Goal: Task Accomplishment & Management: Complete application form

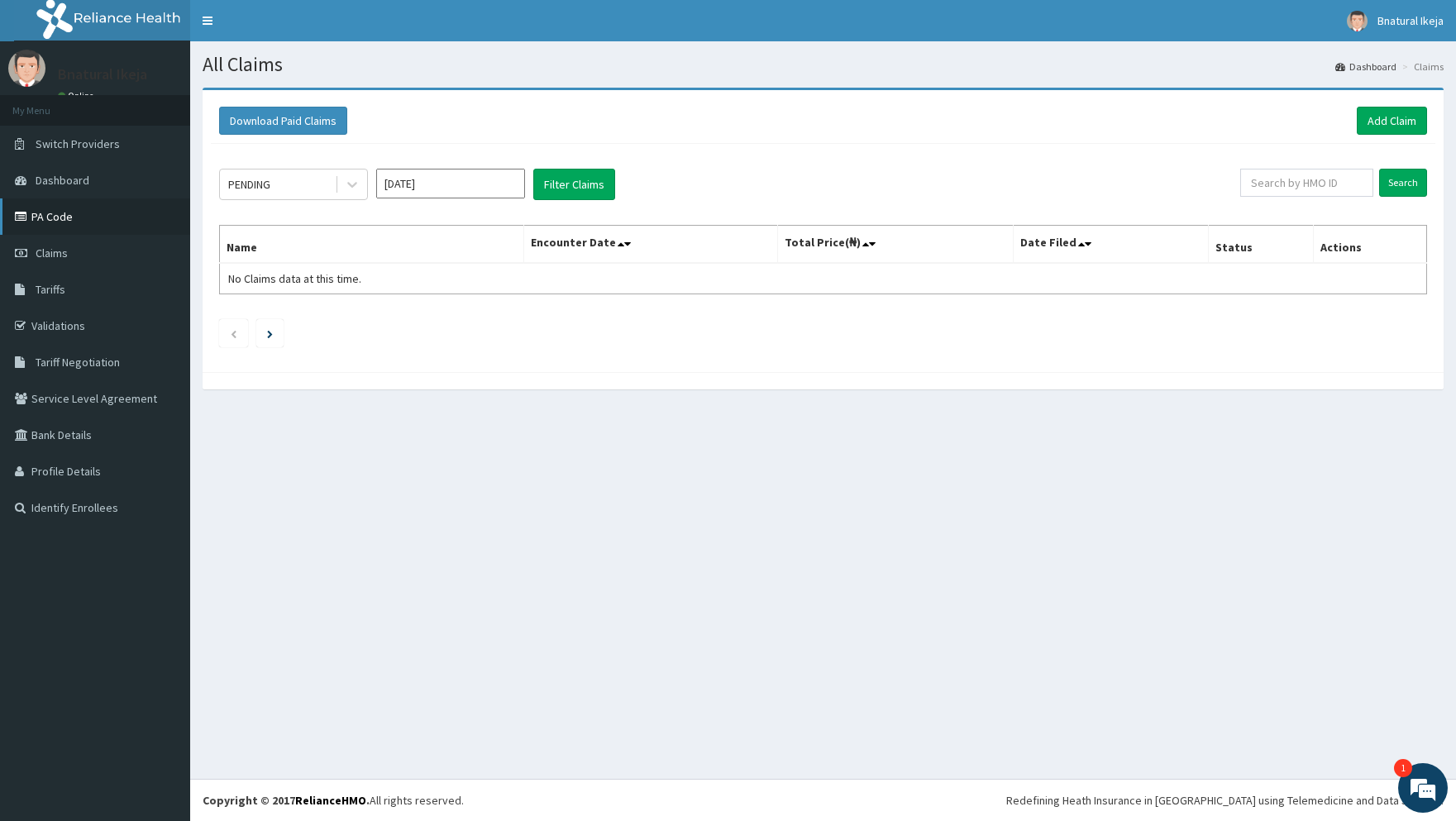
click at [88, 223] on link "PA Code" at bounding box center [95, 217] width 190 height 37
click at [1384, 121] on link "Add Claim" at bounding box center [1392, 120] width 70 height 29
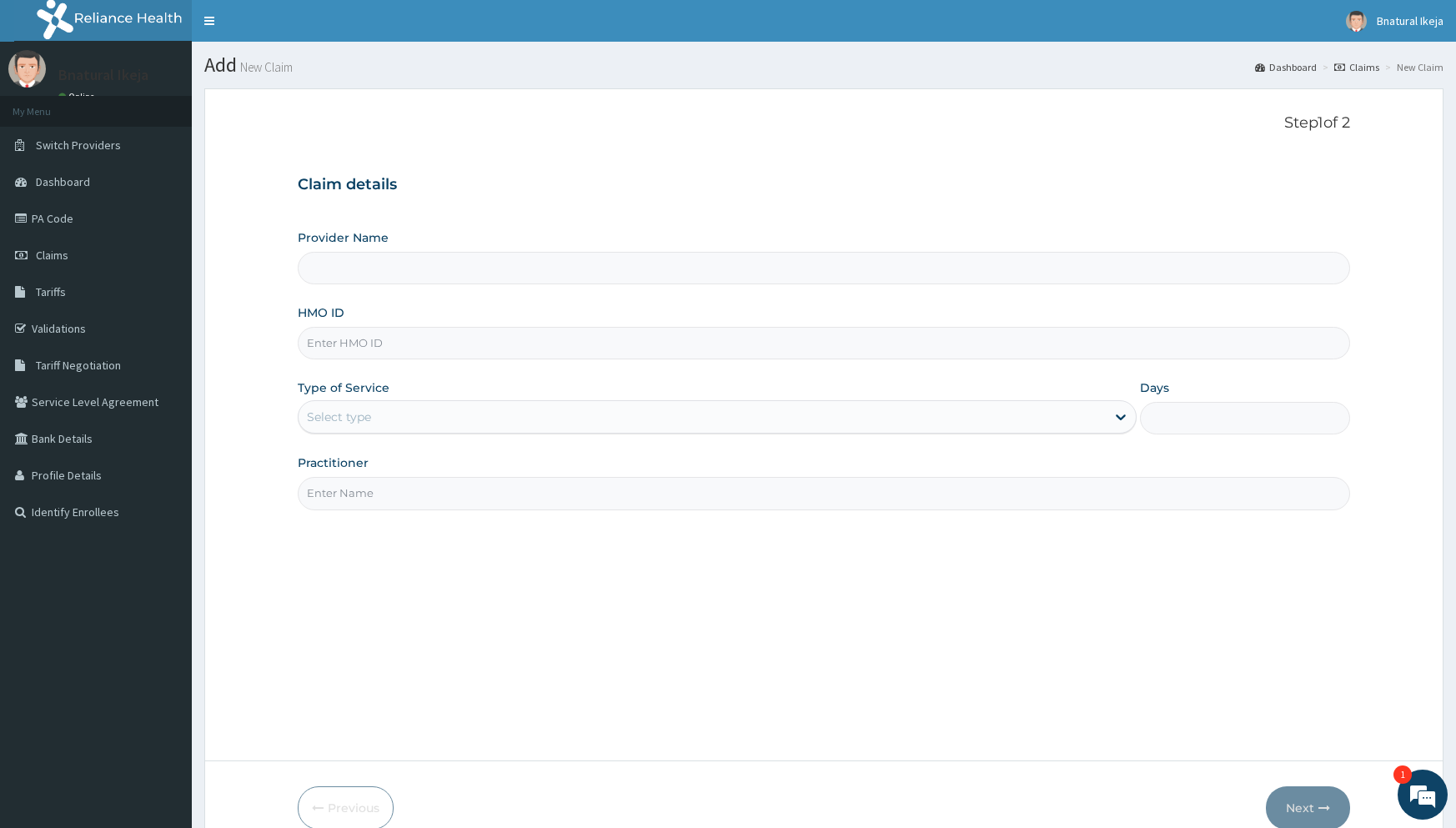
click at [504, 283] on input "Provider Name" at bounding box center [823, 268] width 1051 height 32
type input "B-Natural Spa -IKEJA"
type input "1"
click at [428, 345] on input "HMO ID" at bounding box center [823, 343] width 1051 height 32
type input "wml/10003/d"
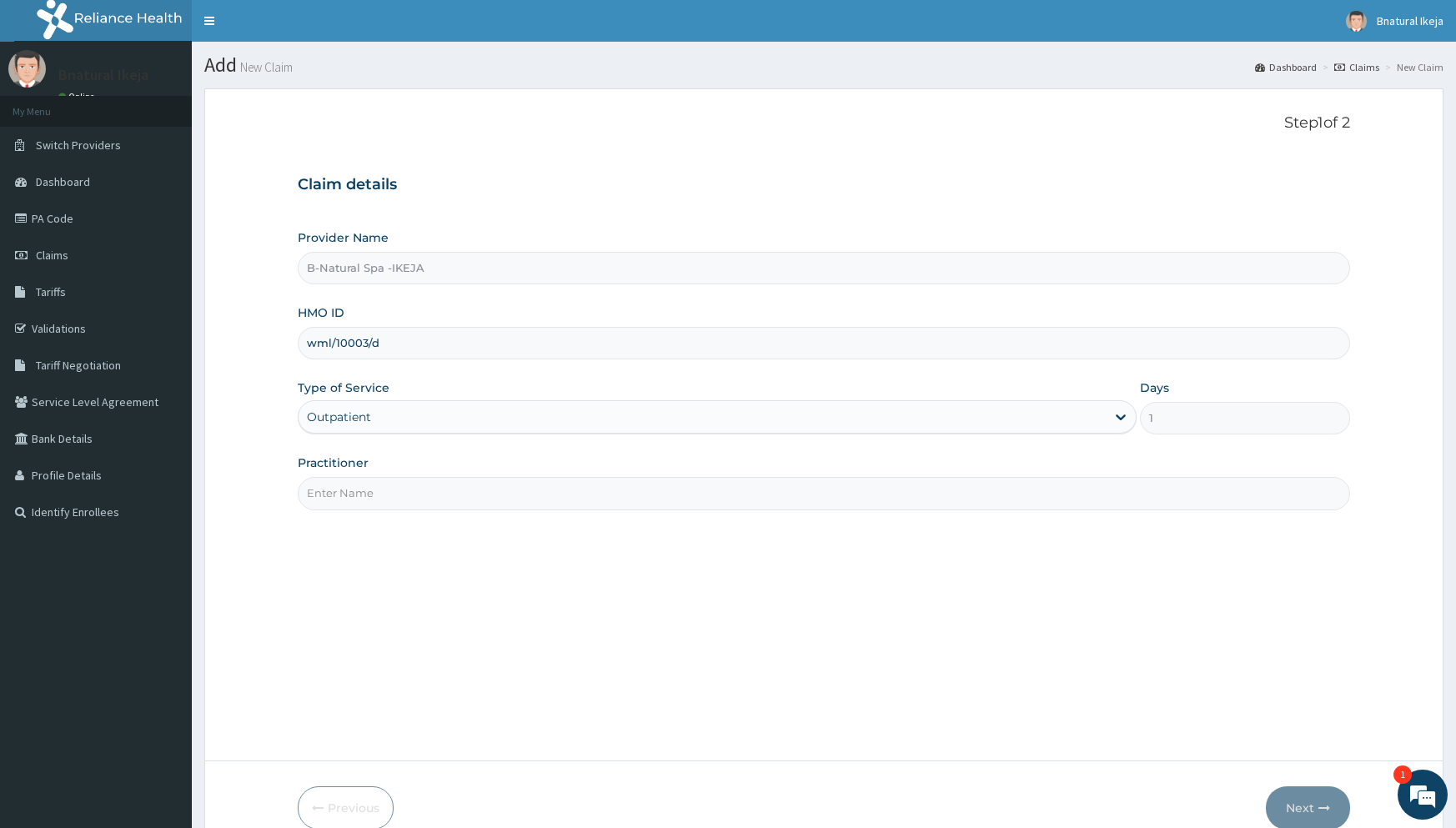
click at [412, 499] on input "Practitioner" at bounding box center [823, 493] width 1051 height 32
type input "bnatural"
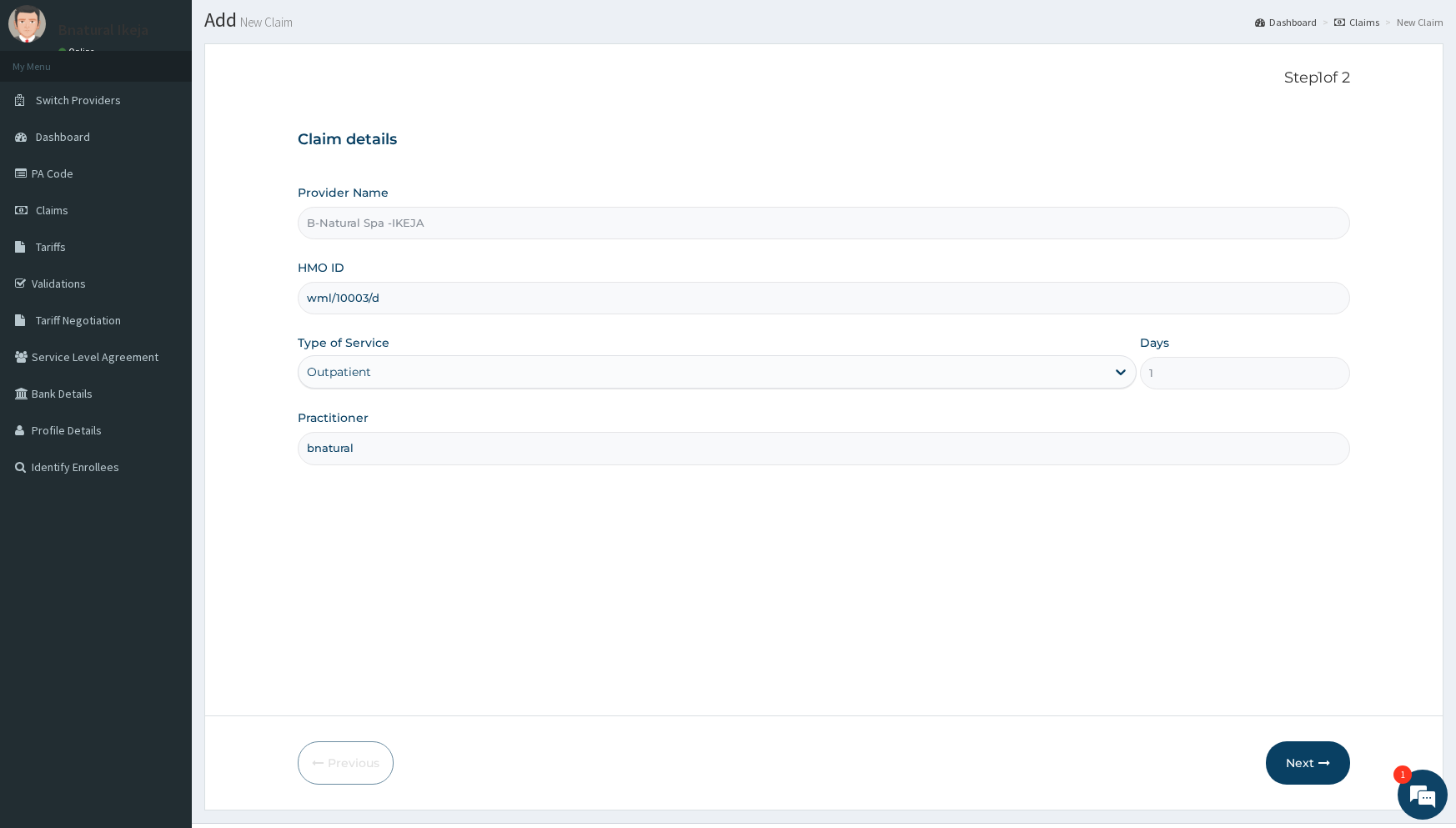
scroll to position [83, 0]
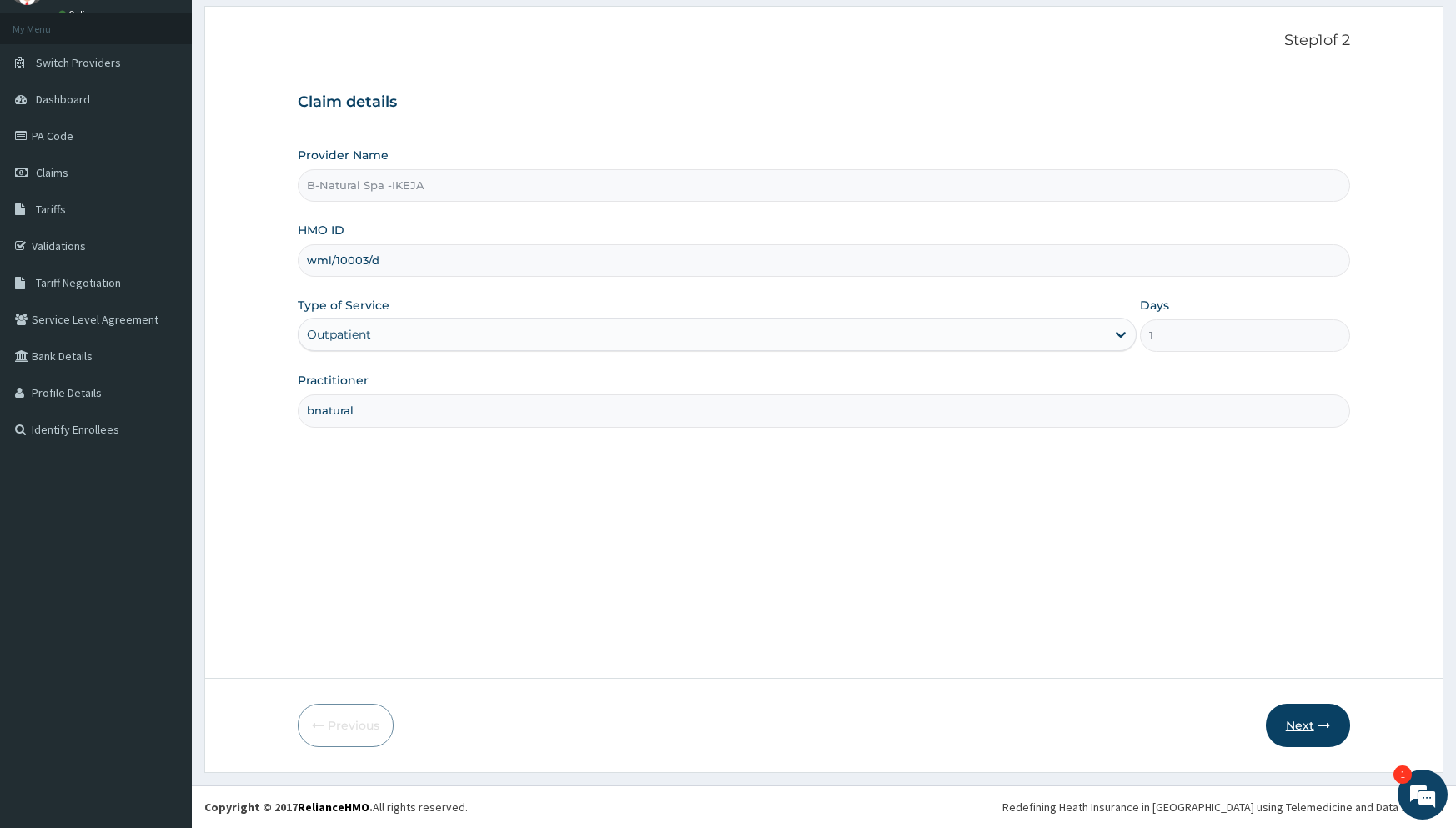
click at [1281, 729] on button "Next" at bounding box center [1308, 725] width 84 height 44
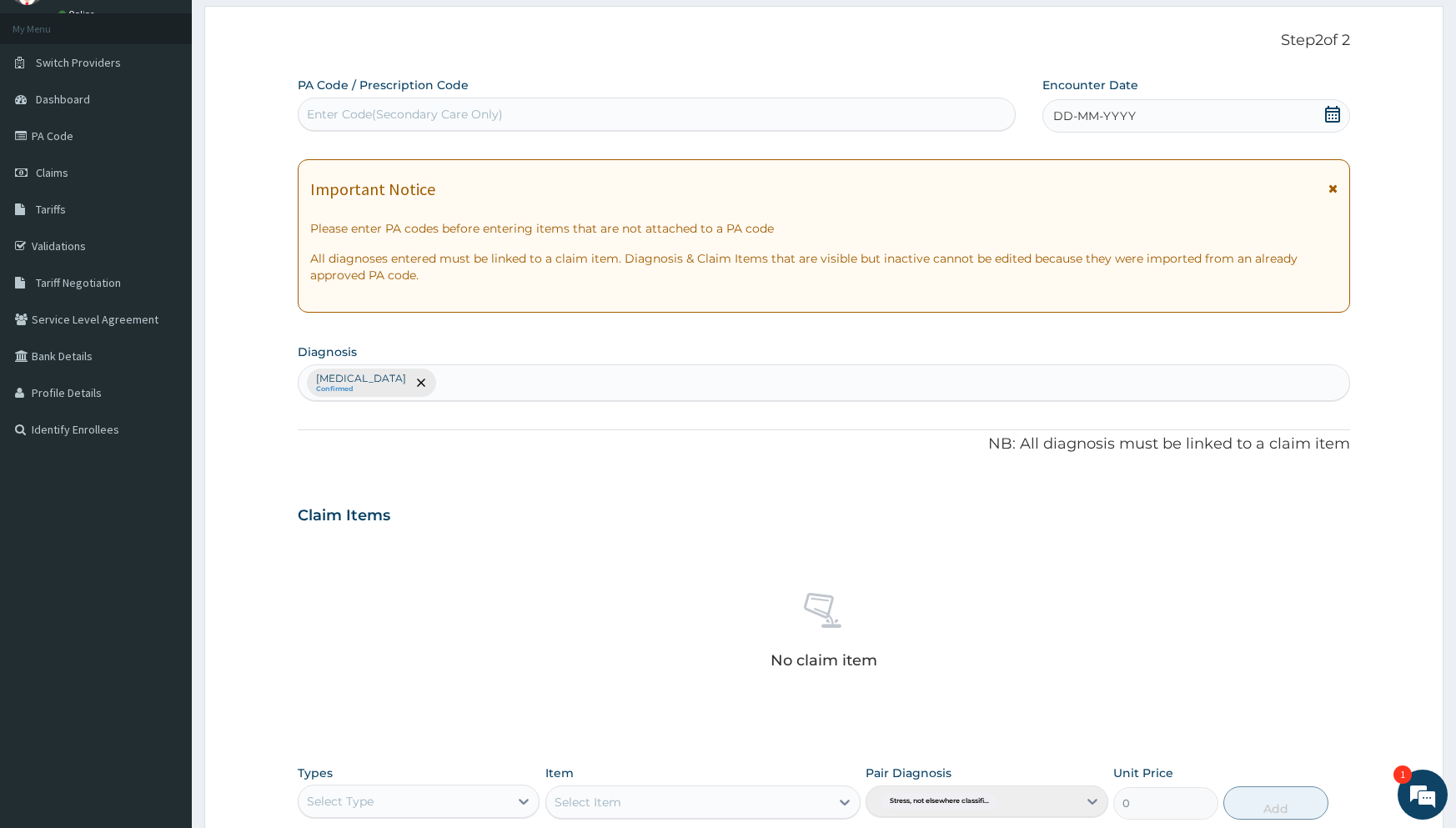
scroll to position [0, 0]
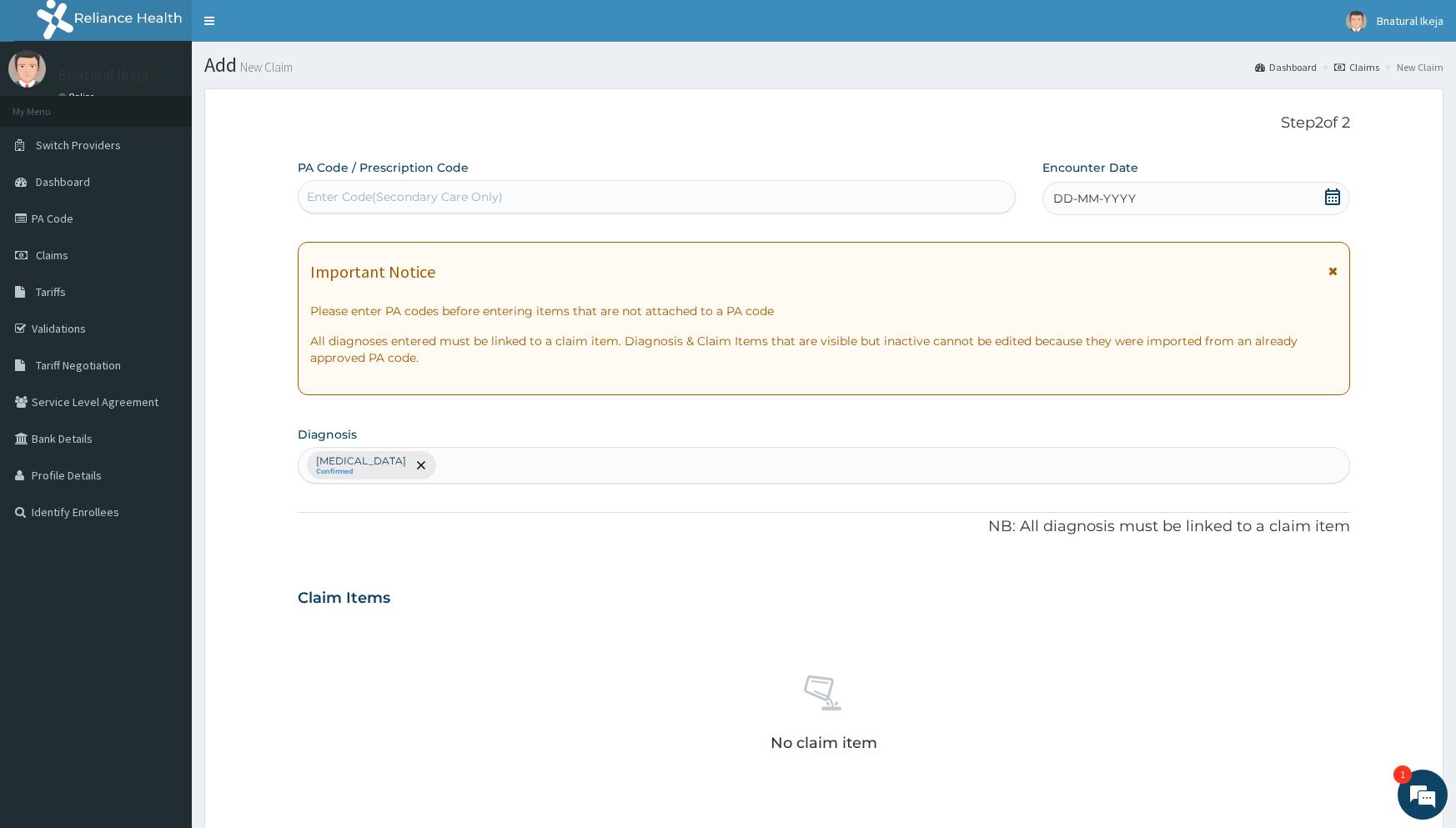
click at [561, 200] on div "Enter Code(Secondary Care Only)" at bounding box center [656, 197] width 716 height 27
click at [559, 199] on div "Enter Code(Secondary Care Only)" at bounding box center [656, 197] width 716 height 27
paste input "PA/F1D461"
type input "PA/F1D461"
click at [569, 200] on div "Enter Code(Secondary Care Only)" at bounding box center [656, 197] width 716 height 27
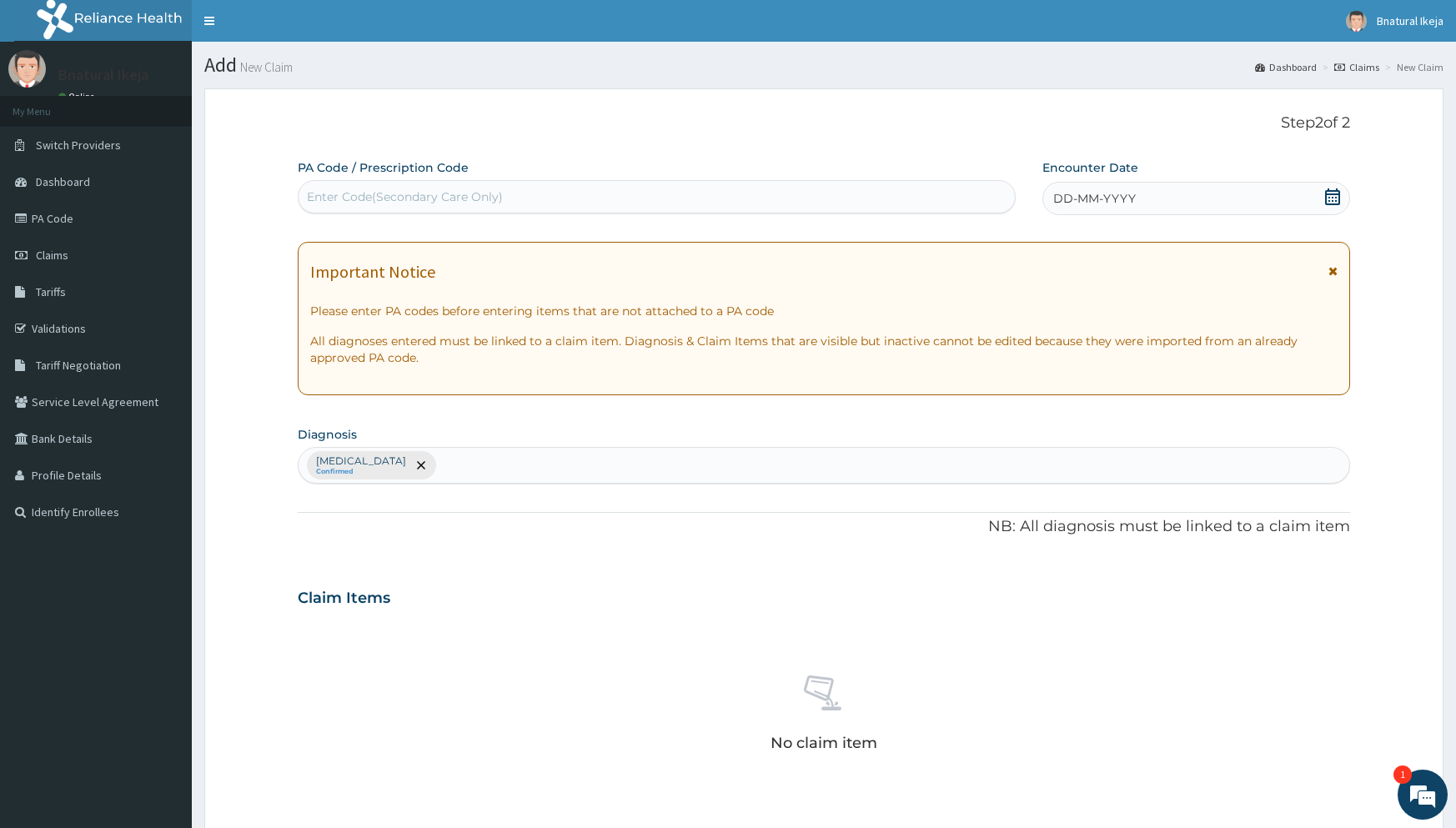
paste input "PA/F1D461"
type input "PA/F1D461"
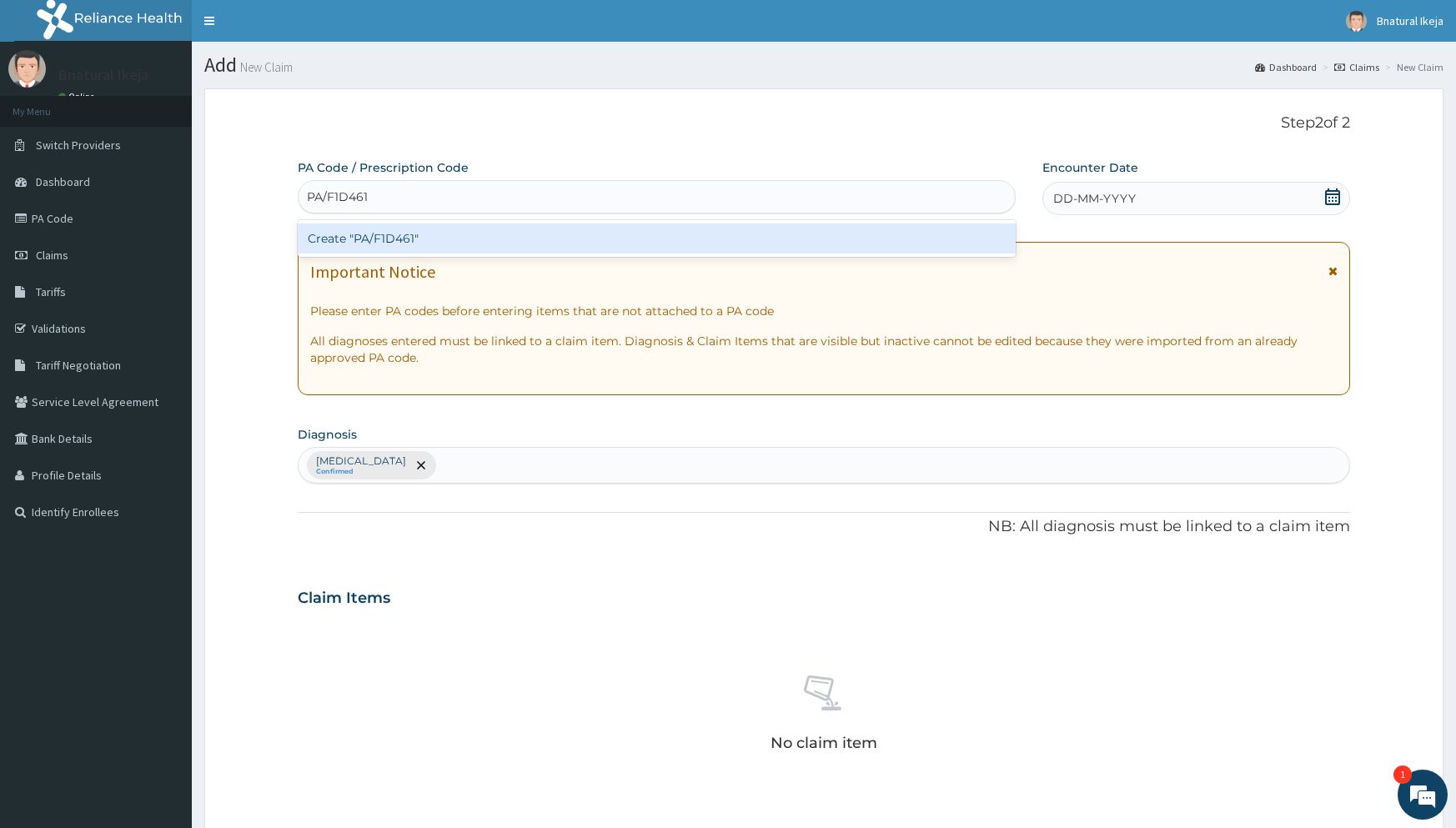
click at [684, 240] on div "Create "PA/F1D461"" at bounding box center [656, 238] width 718 height 30
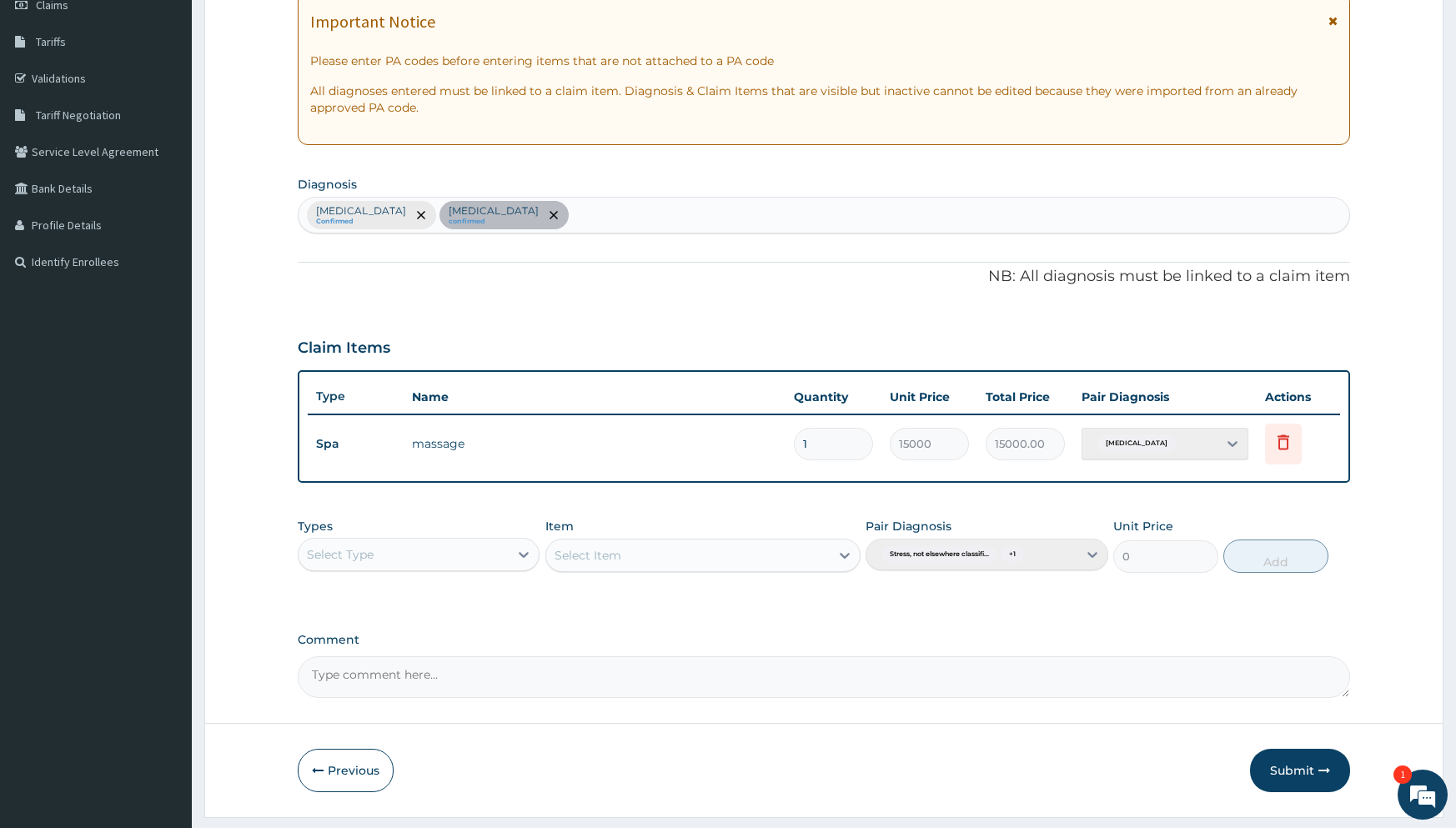
scroll to position [295, 0]
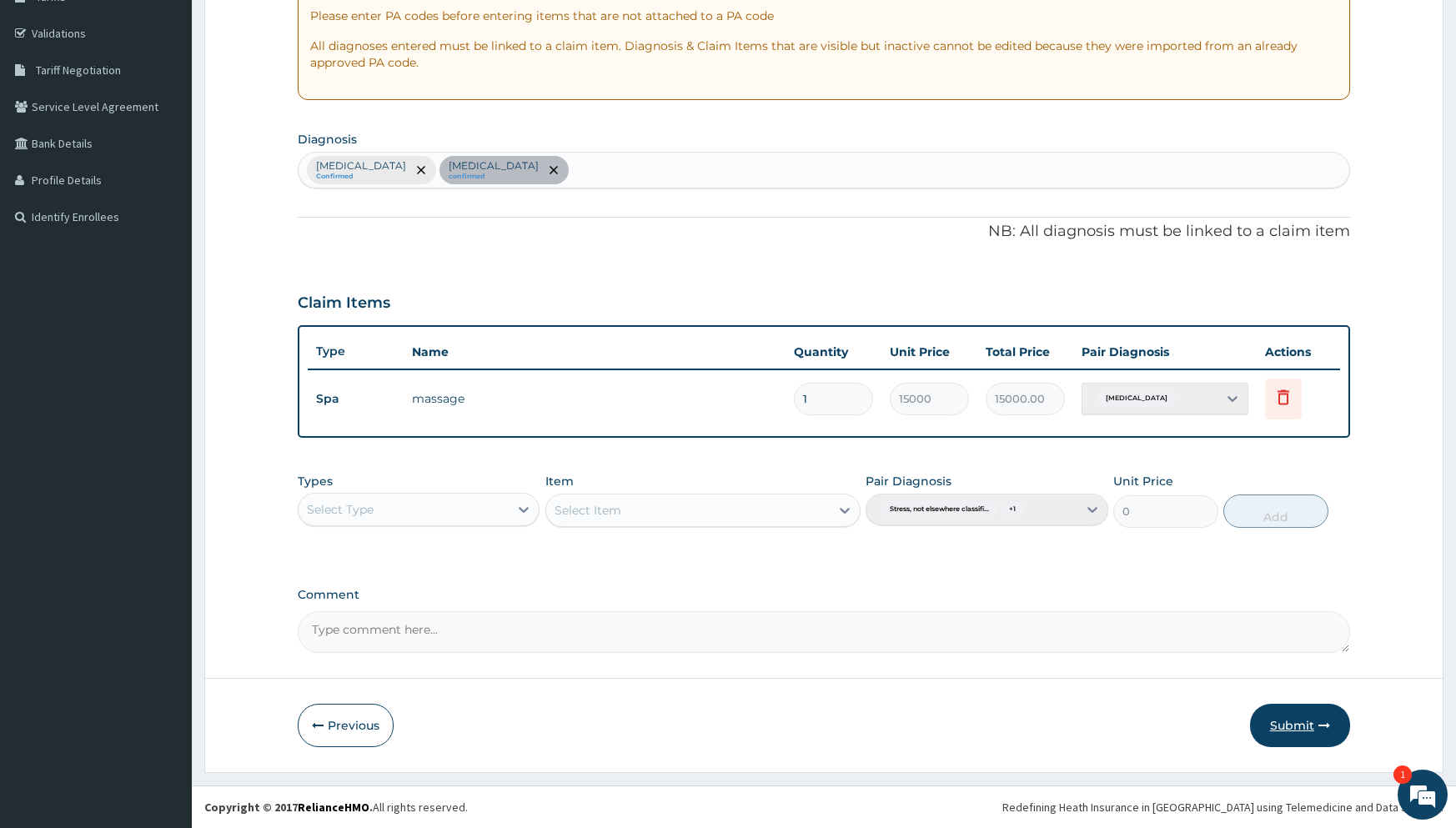
click at [1303, 720] on button "Submit" at bounding box center [1300, 725] width 100 height 44
click at [1327, 711] on button "Submit" at bounding box center [1300, 725] width 100 height 44
click at [1304, 726] on button "Submit" at bounding box center [1300, 725] width 100 height 44
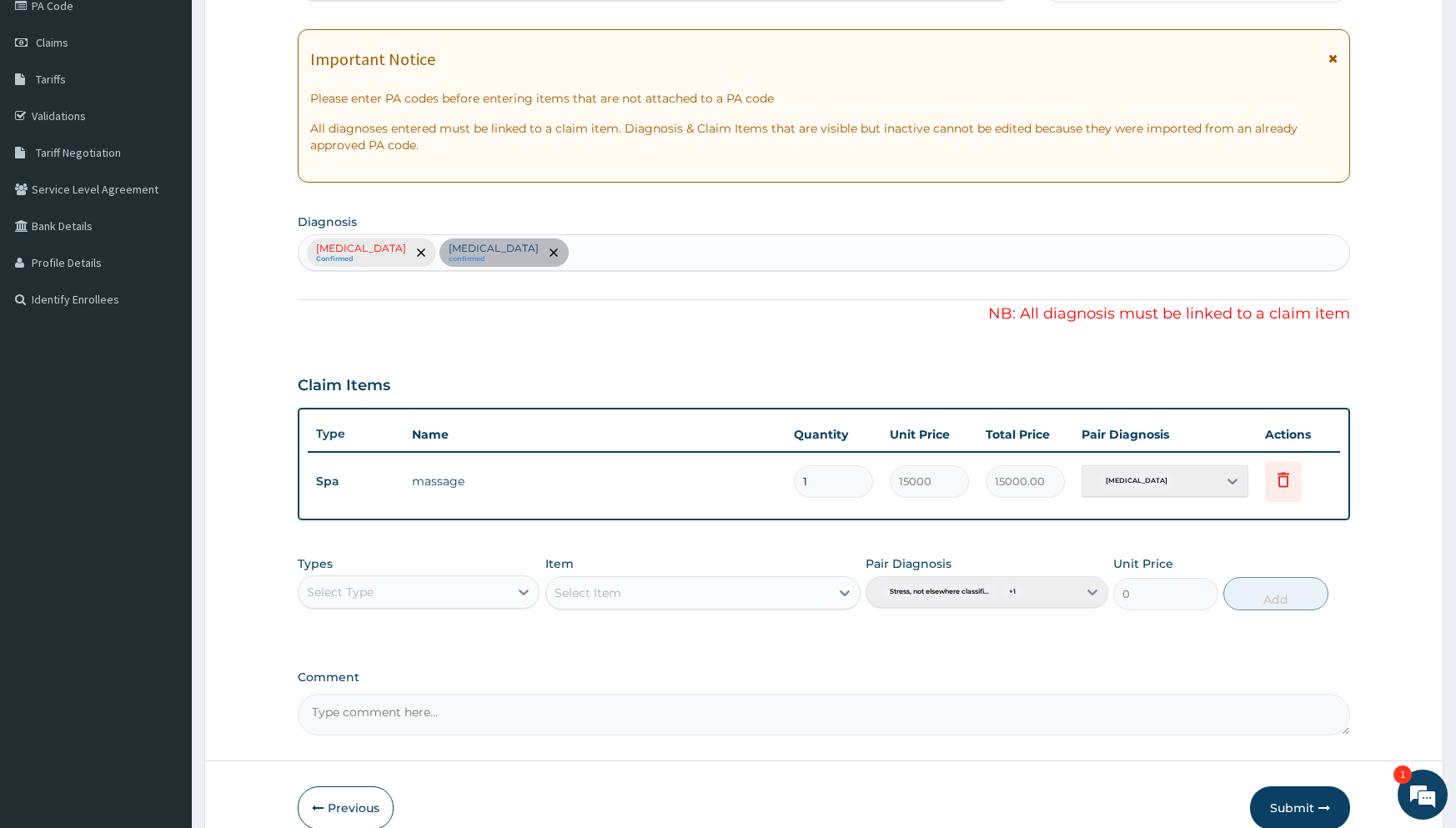
scroll to position [212, 0]
click at [483, 248] on div "Stress, not elsewhere classified Confirmed Acute stress reaction confirmed" at bounding box center [823, 254] width 1051 height 37
click at [483, 255] on div "Stress, not elsewhere classified Confirmed Acute stress reaction confirmed" at bounding box center [823, 254] width 1051 height 37
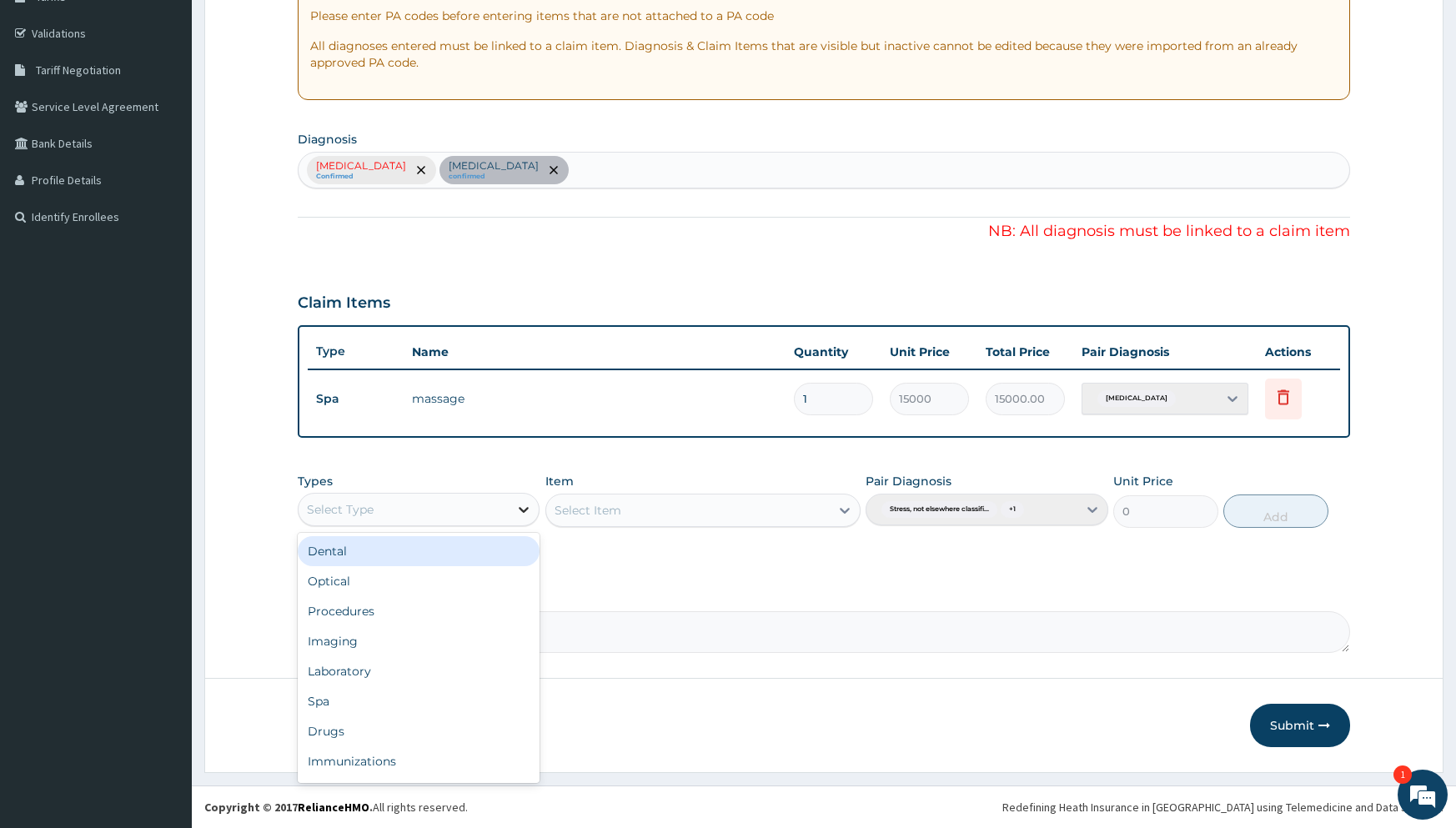
click at [525, 510] on icon at bounding box center [524, 510] width 17 height 17
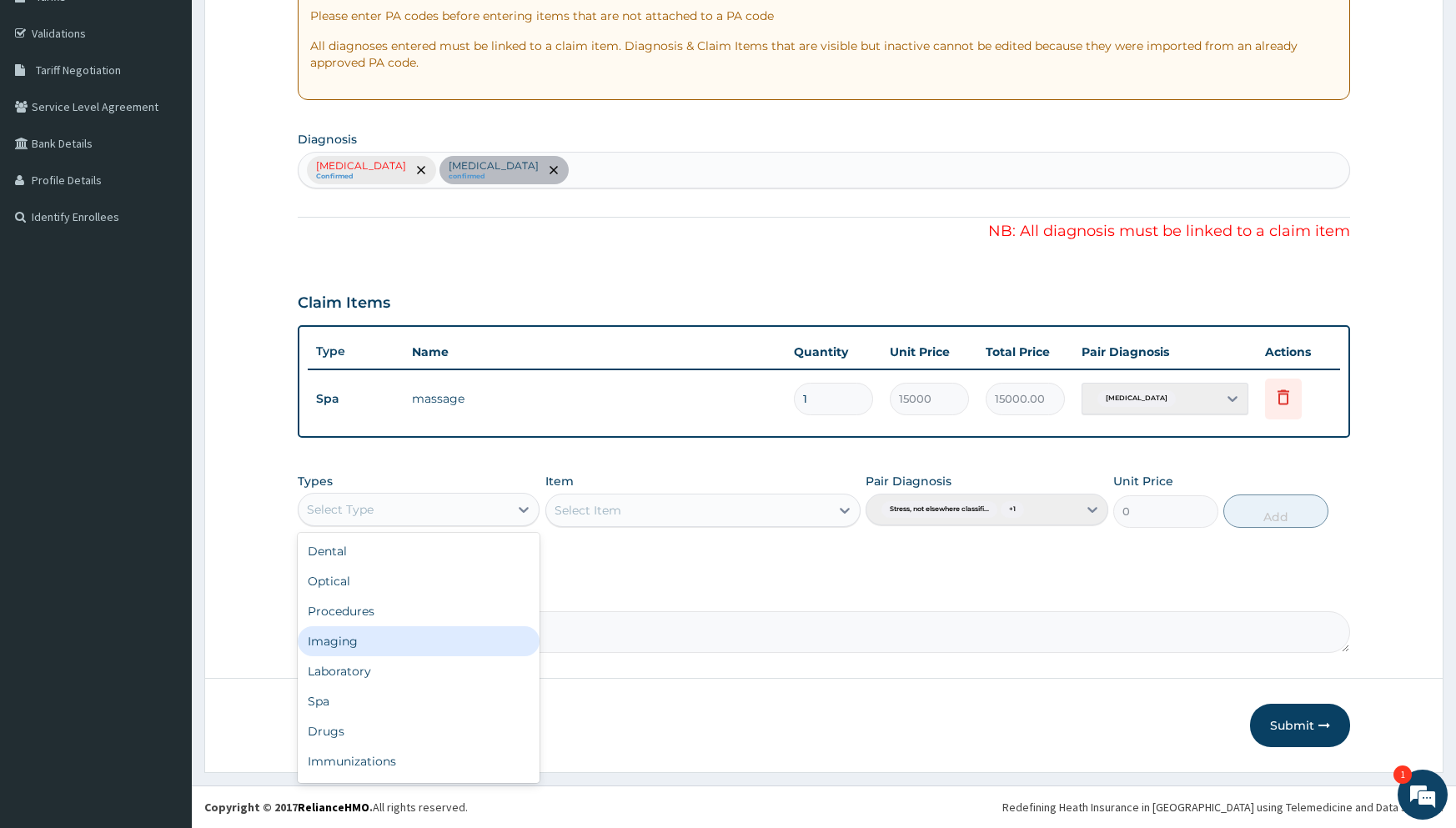
scroll to position [57, 0]
click at [401, 648] on div "Spa" at bounding box center [418, 644] width 242 height 30
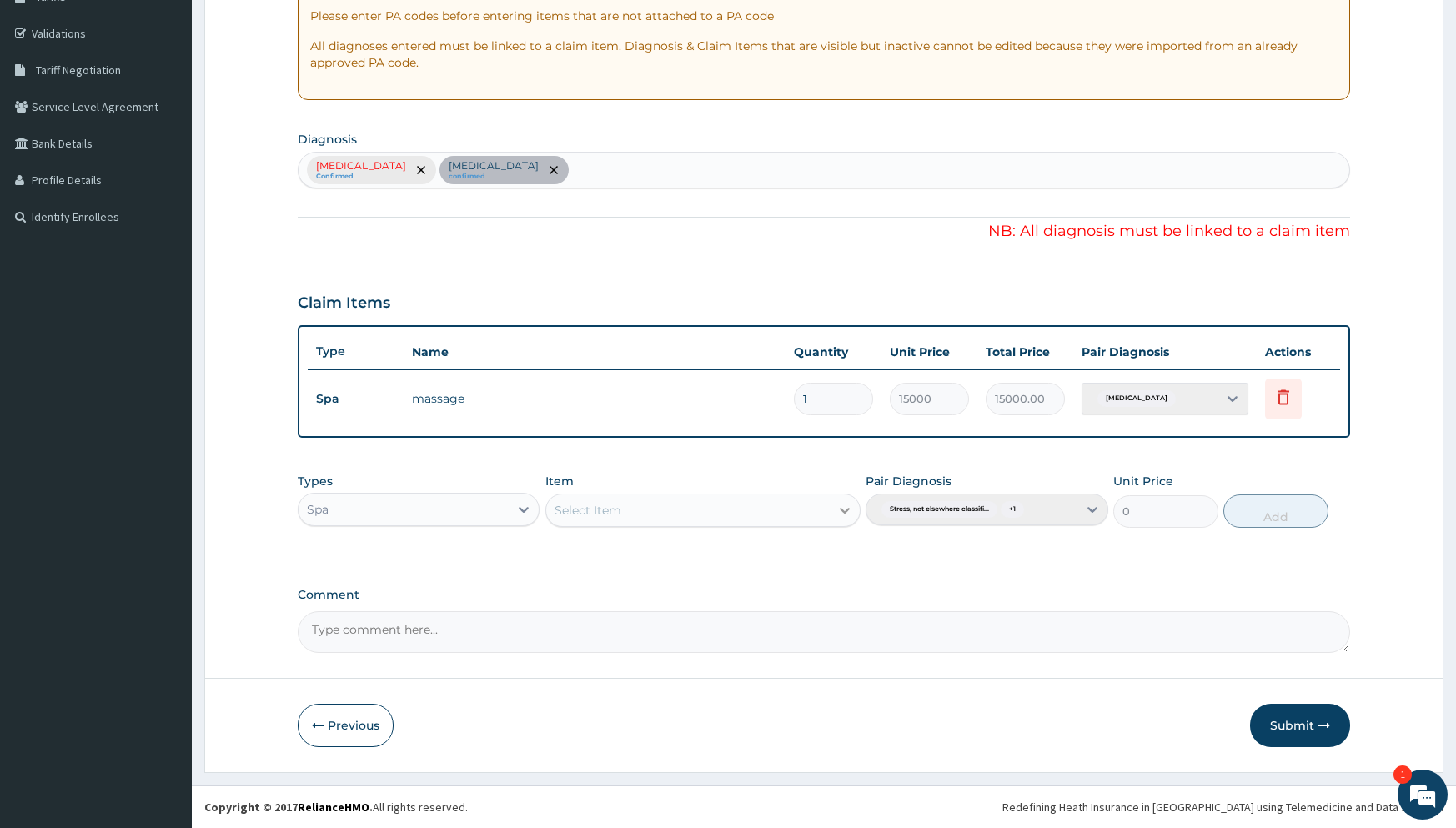
click at [853, 503] on icon at bounding box center [844, 511] width 17 height 17
click at [773, 573] on div "MASSAGE" at bounding box center [703, 582] width 315 height 30
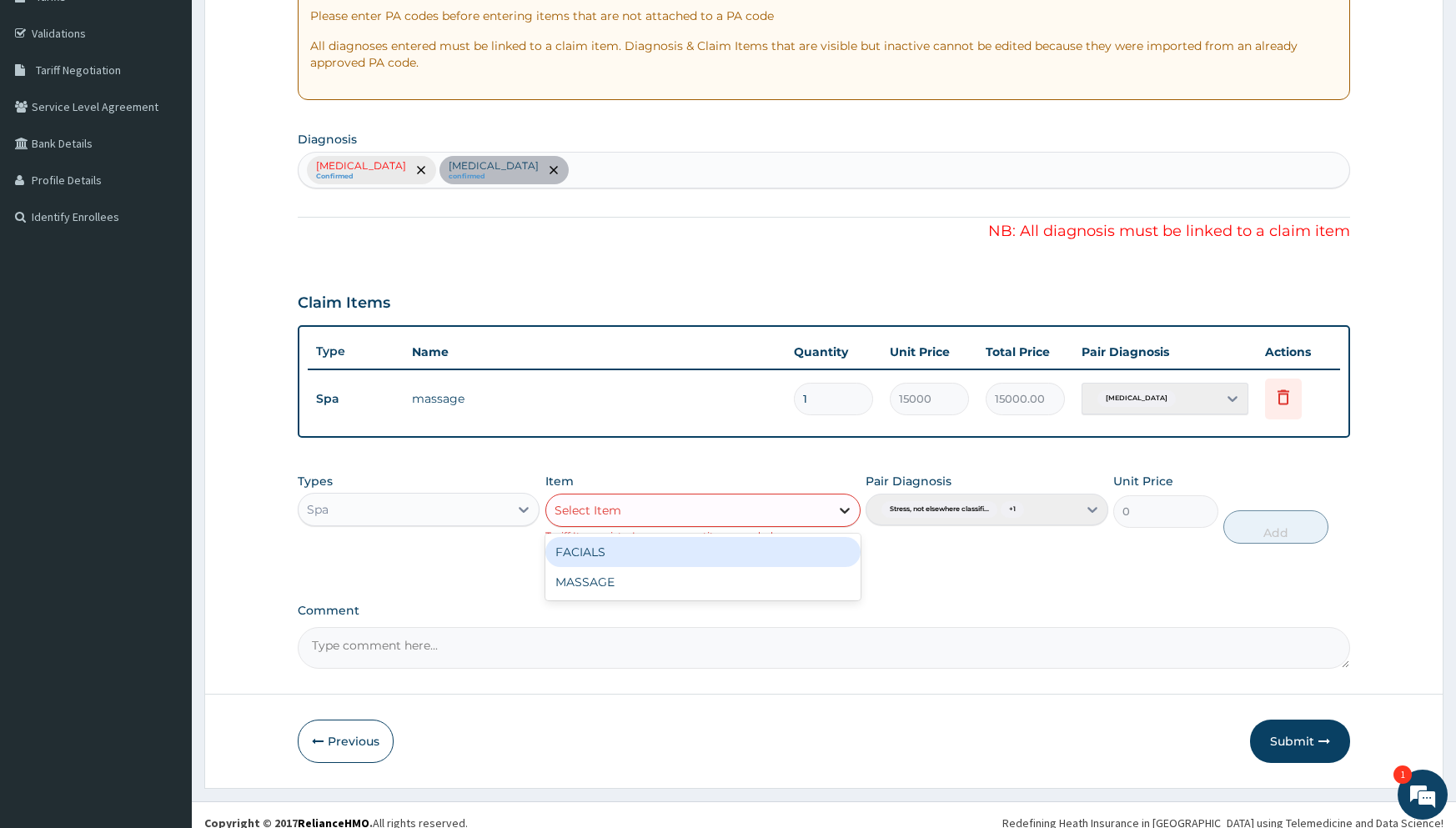
click at [843, 507] on icon at bounding box center [844, 511] width 17 height 17
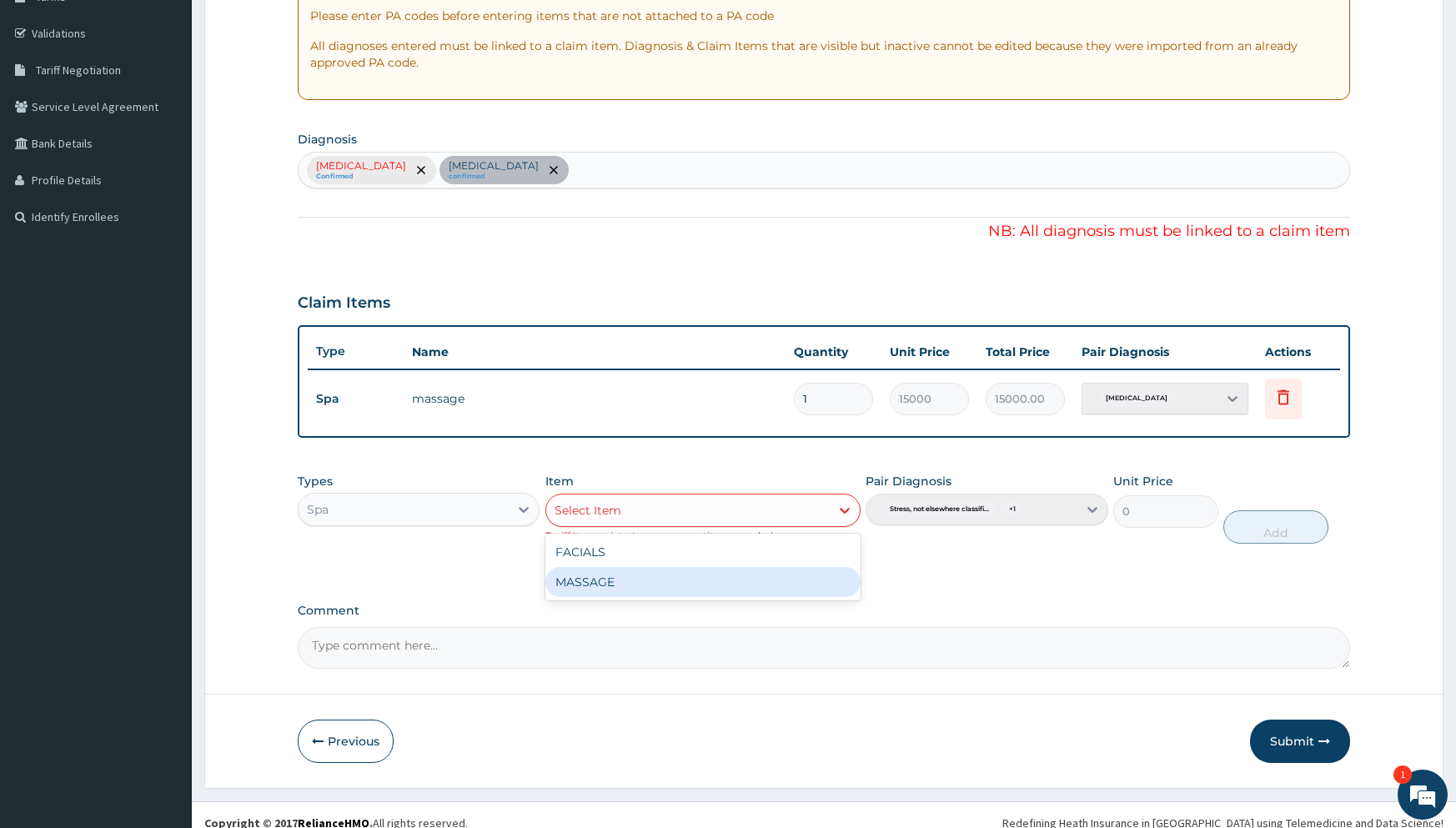
click at [792, 567] on div "MASSAGE" at bounding box center [703, 582] width 315 height 30
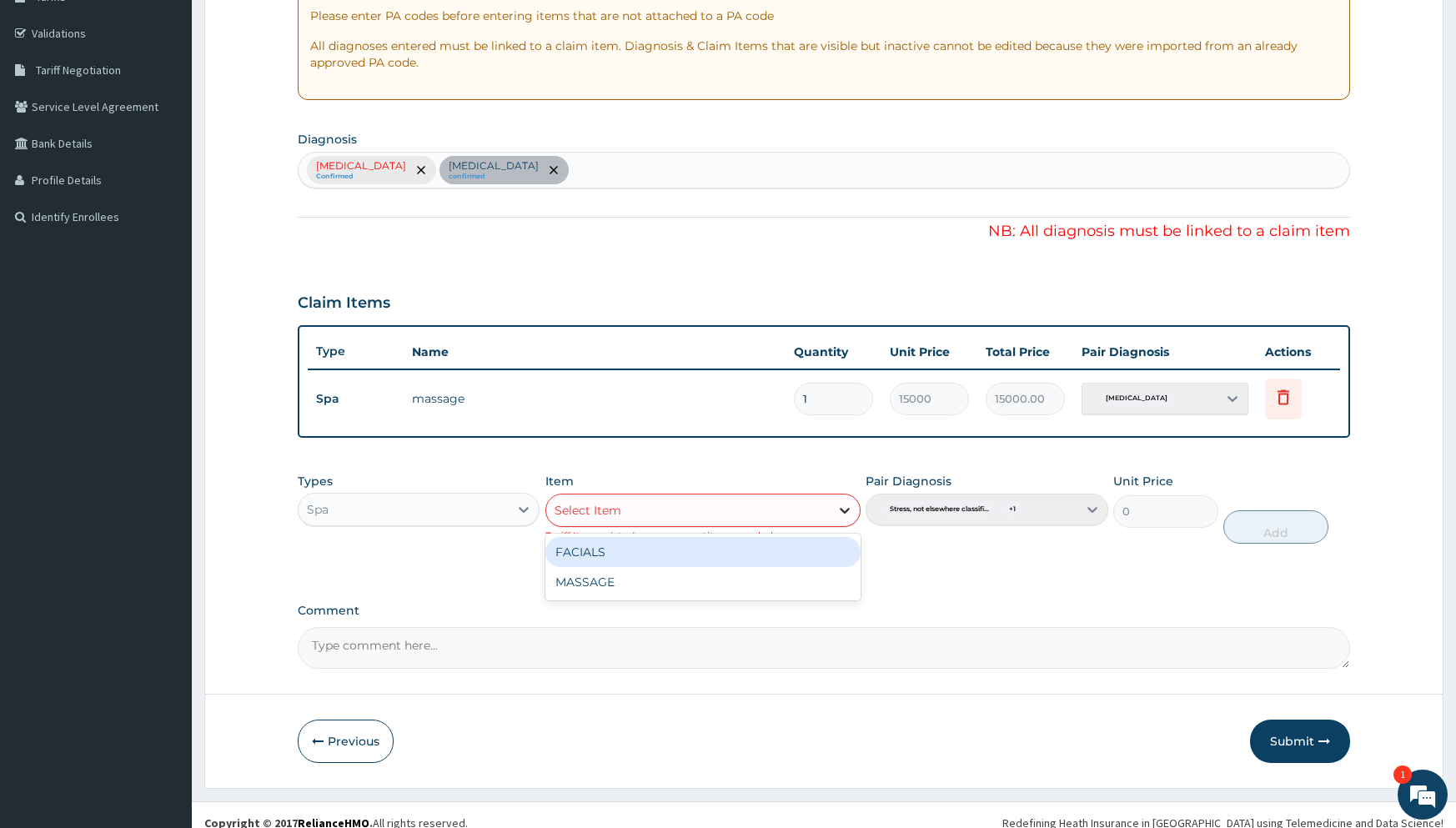
click at [856, 510] on div at bounding box center [844, 510] width 30 height 30
click at [776, 559] on div "FACIALS" at bounding box center [703, 552] width 315 height 30
type input "15000"
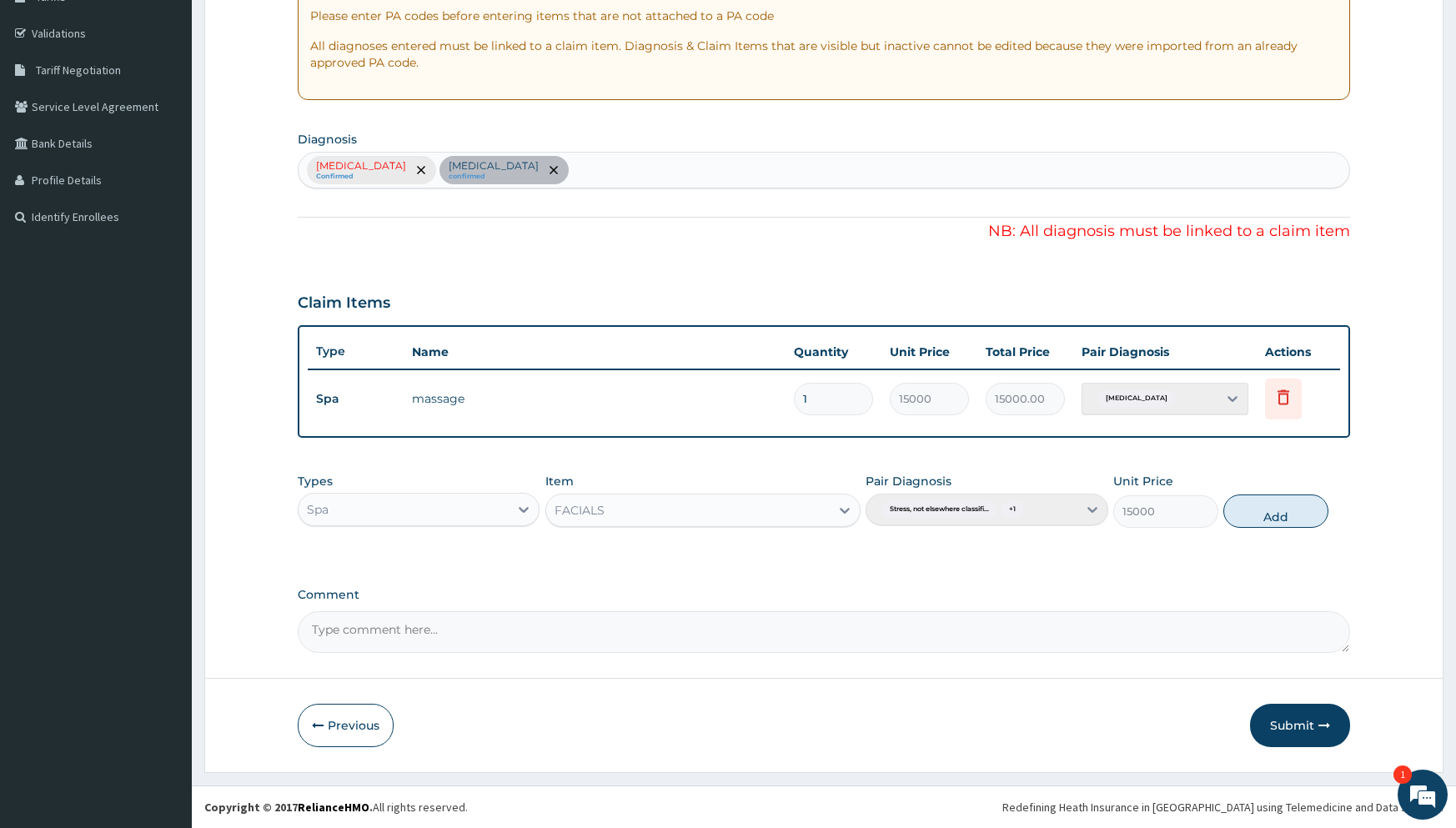
click at [1091, 512] on div "Pair Diagnosis Stress, not elsewhere classifi... + 1" at bounding box center [986, 500] width 242 height 55
click at [1234, 395] on div "Acute stress reaction" at bounding box center [1165, 399] width 167 height 32
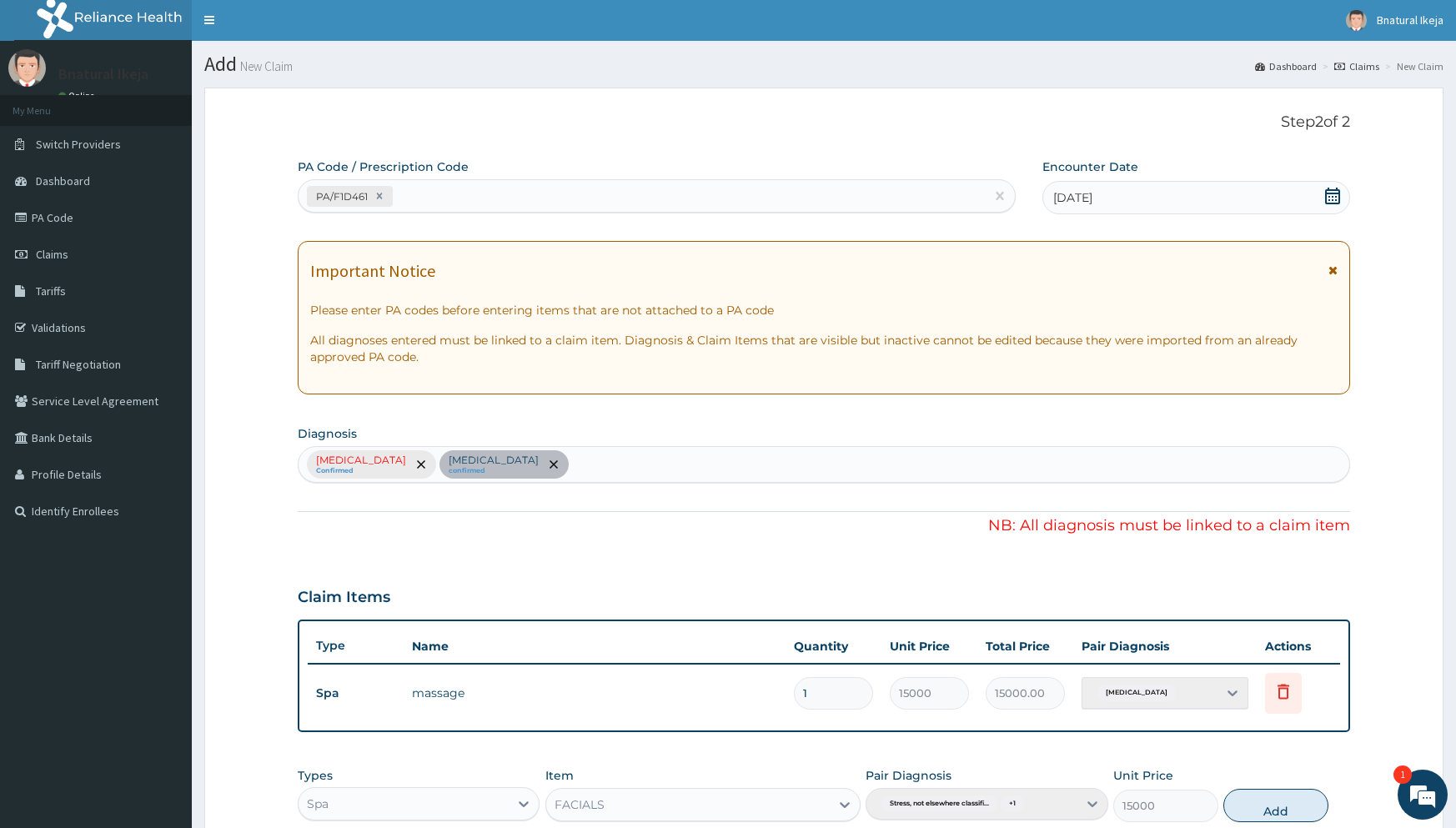
scroll to position [0, 0]
click at [428, 460] on div "Stress, not elsewhere classified Confirmed Acute stress reaction confirmed" at bounding box center [823, 465] width 1051 height 37
click at [485, 460] on div "Stress, not elsewhere classified Confirmed Acute stress reaction confirmed" at bounding box center [823, 465] width 1051 height 37
drag, startPoint x: 484, startPoint y: 460, endPoint x: 796, endPoint y: 288, distance: 356.3
click at [796, 288] on div "Important Notice" at bounding box center [824, 275] width 1027 height 27
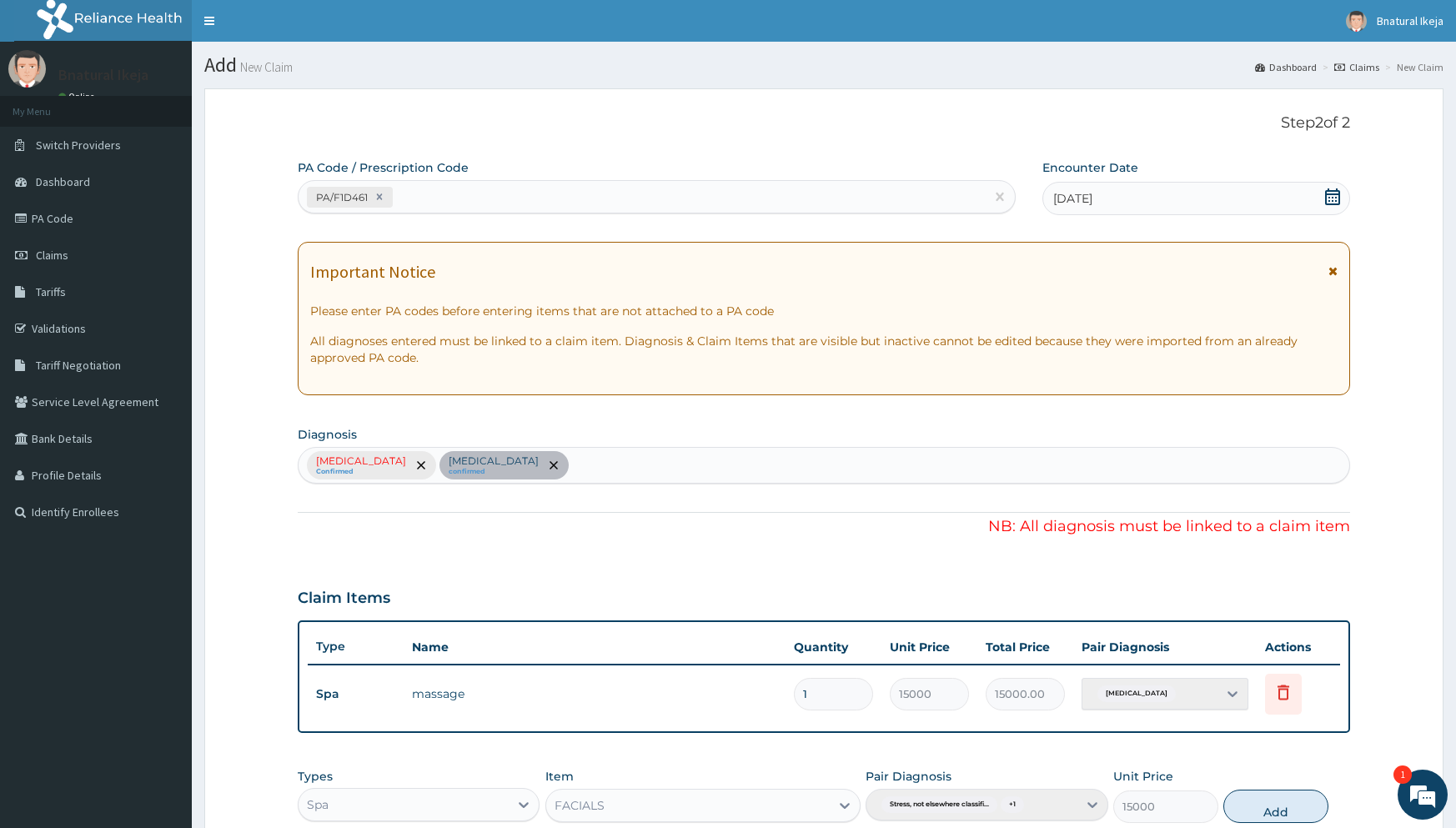
click at [568, 453] on div "Stress, not elsewhere classified Confirmed Acute stress reaction confirmed" at bounding box center [823, 465] width 1051 height 37
click at [568, 456] on div "Stress, not elsewhere classified Confirmed Acute stress reaction confirmed" at bounding box center [823, 465] width 1051 height 37
drag, startPoint x: 574, startPoint y: 474, endPoint x: 1113, endPoint y: 432, distance: 540.6
click at [1113, 432] on section "Diagnosis Stress, not elsewhere classified Confirmed Acute stress reaction conf…" at bounding box center [823, 452] width 1051 height 62
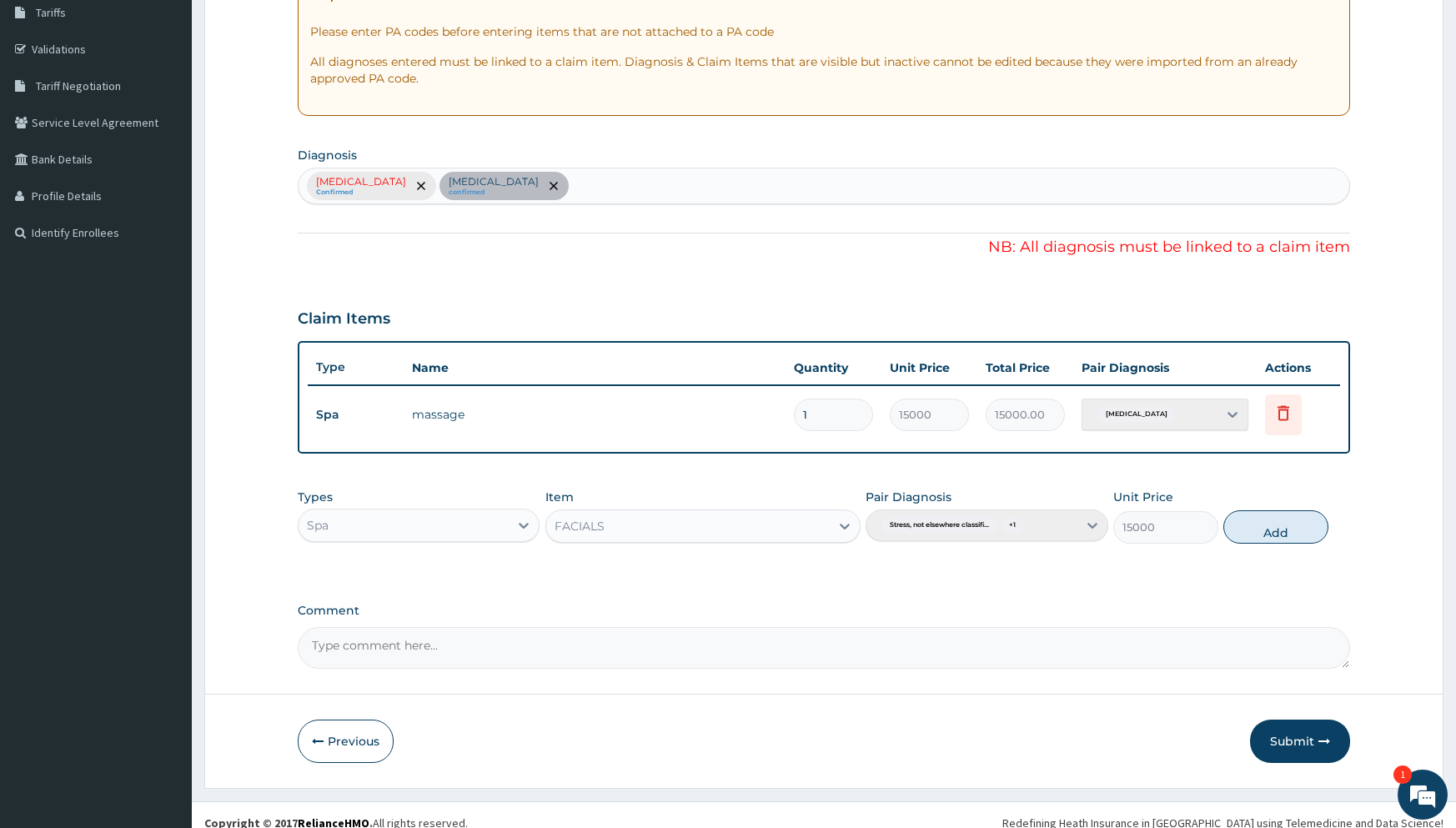
scroll to position [295, 0]
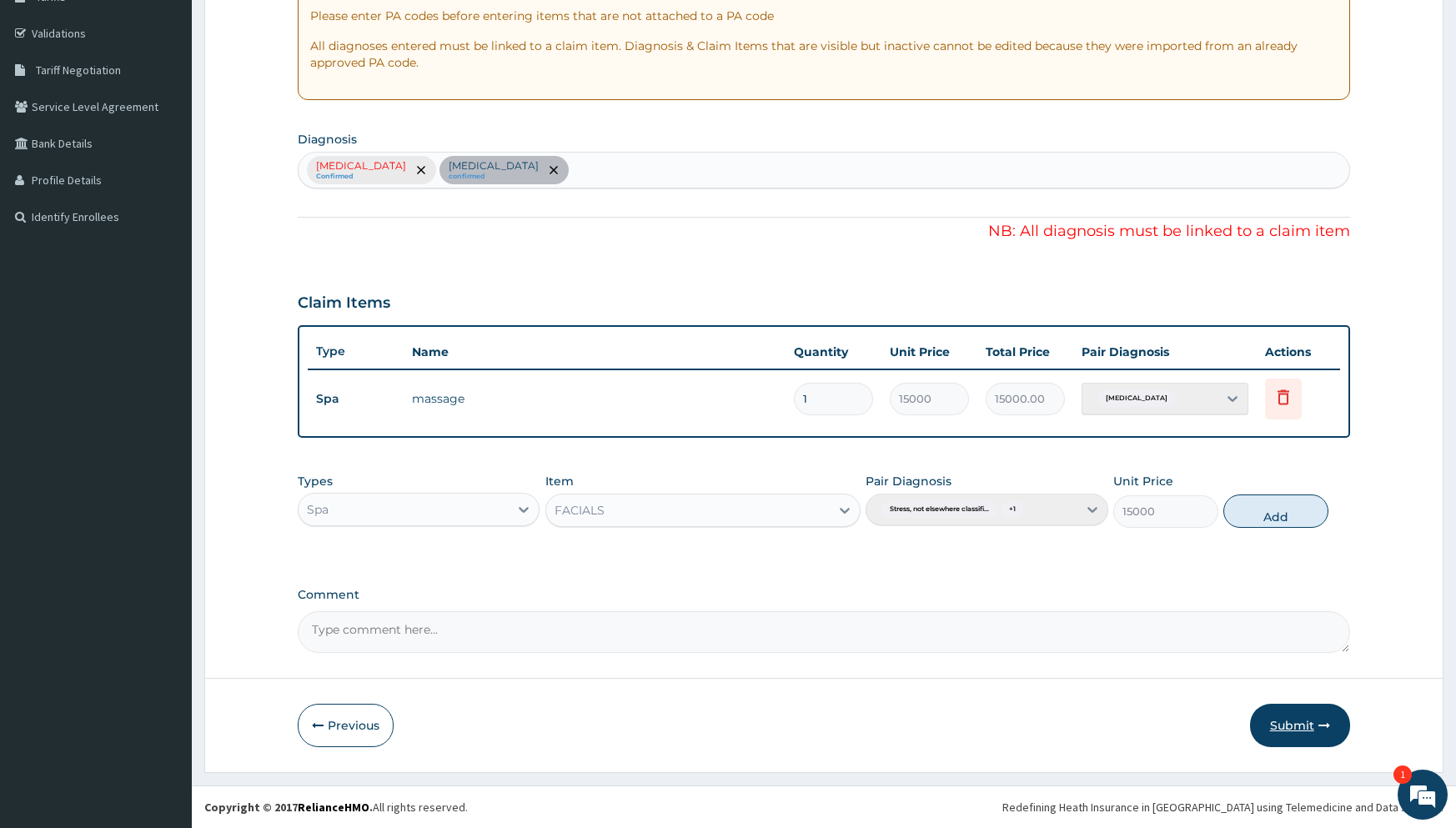
click at [1285, 716] on button "Submit" at bounding box center [1300, 725] width 100 height 44
click at [1286, 724] on button "Submit" at bounding box center [1300, 725] width 100 height 44
click at [1286, 730] on button "Submit" at bounding box center [1300, 725] width 100 height 44
click at [1290, 722] on button "Submit" at bounding box center [1300, 725] width 100 height 44
click at [355, 717] on button "Previous" at bounding box center [345, 725] width 95 height 44
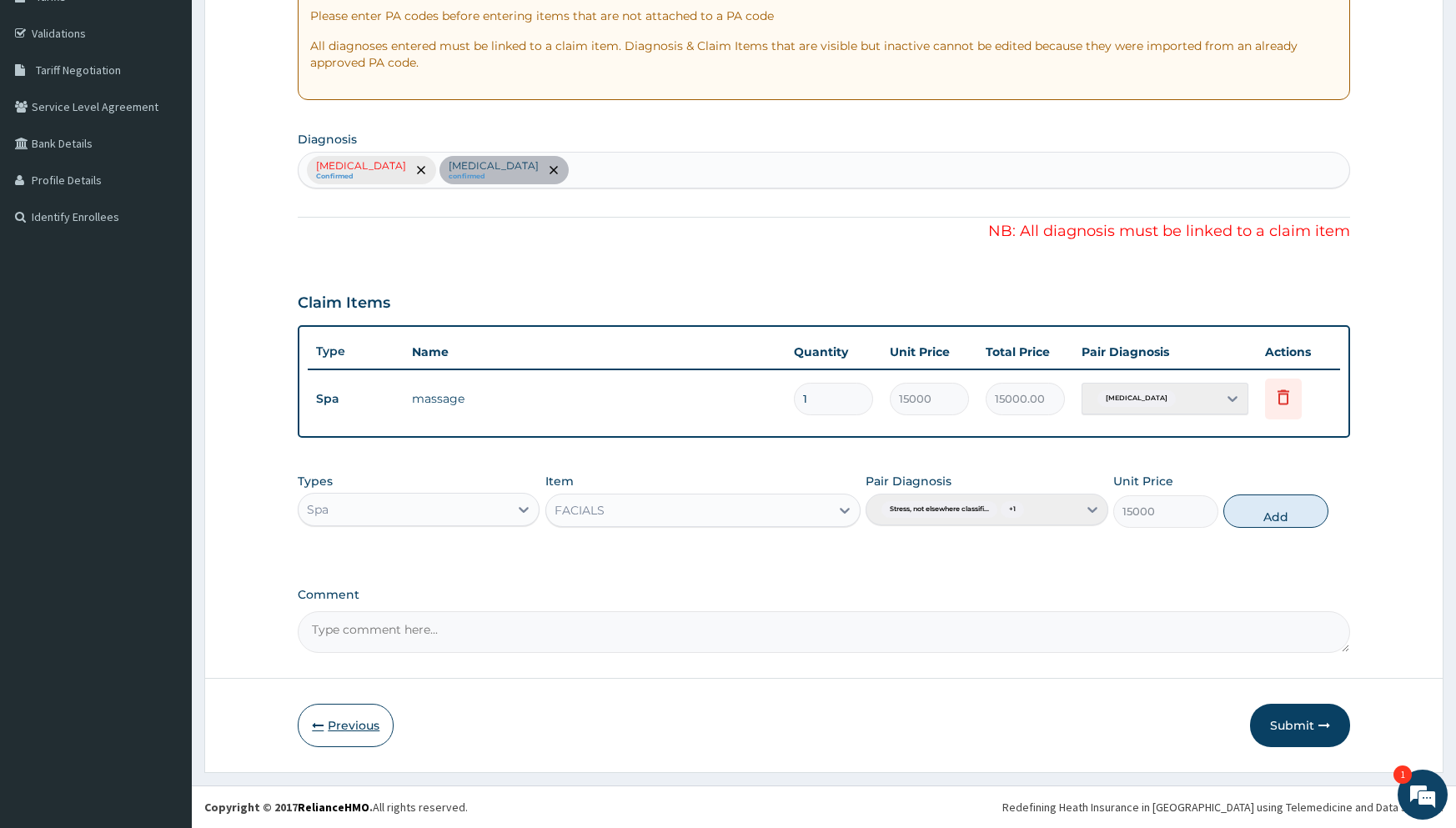
scroll to position [83, 0]
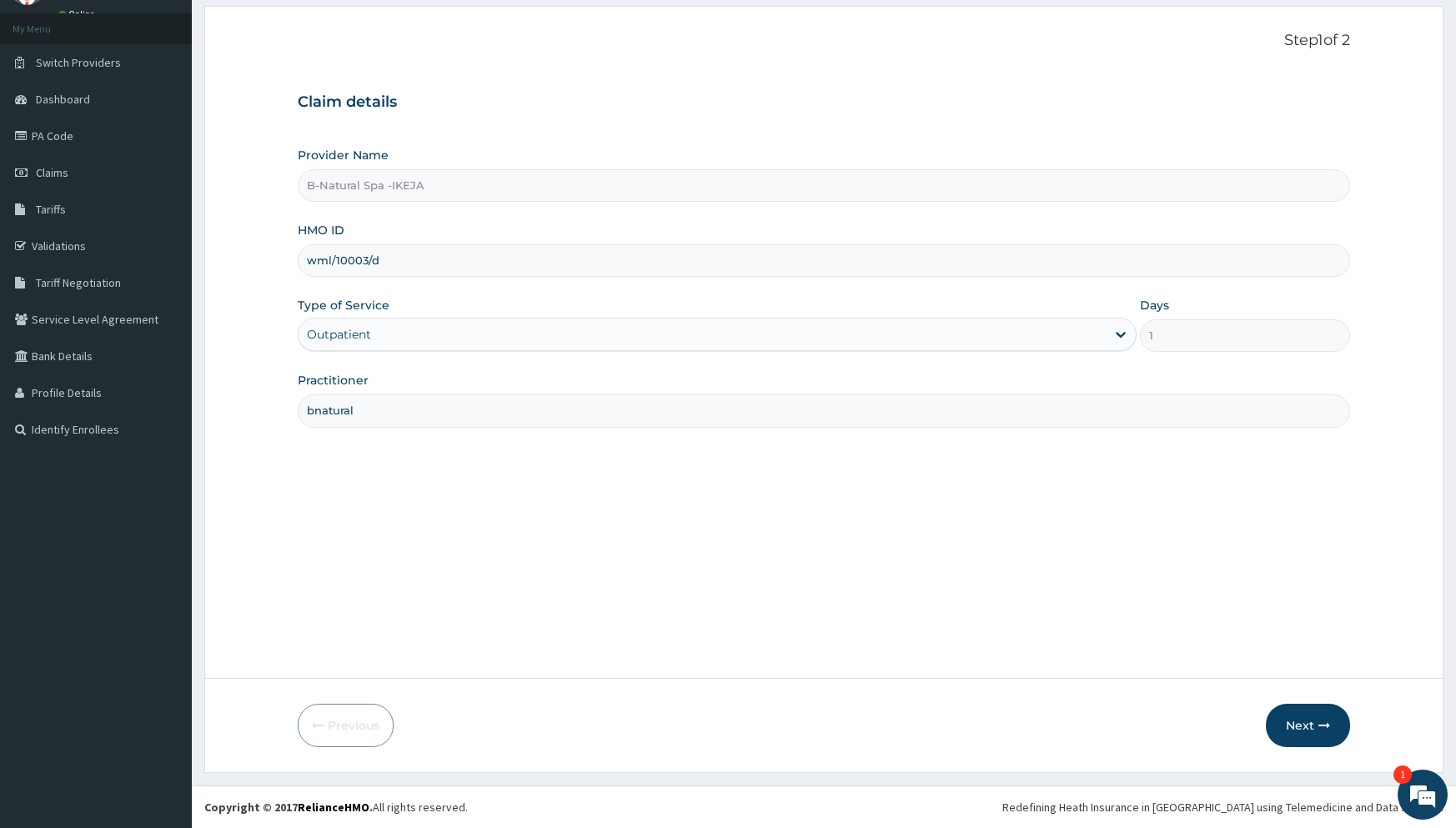
click at [1120, 334] on div "Outpatient" at bounding box center [716, 335] width 839 height 33
click at [421, 338] on div "Outpatient" at bounding box center [716, 335] width 839 height 33
click at [111, 137] on link "PA Code" at bounding box center [95, 136] width 192 height 37
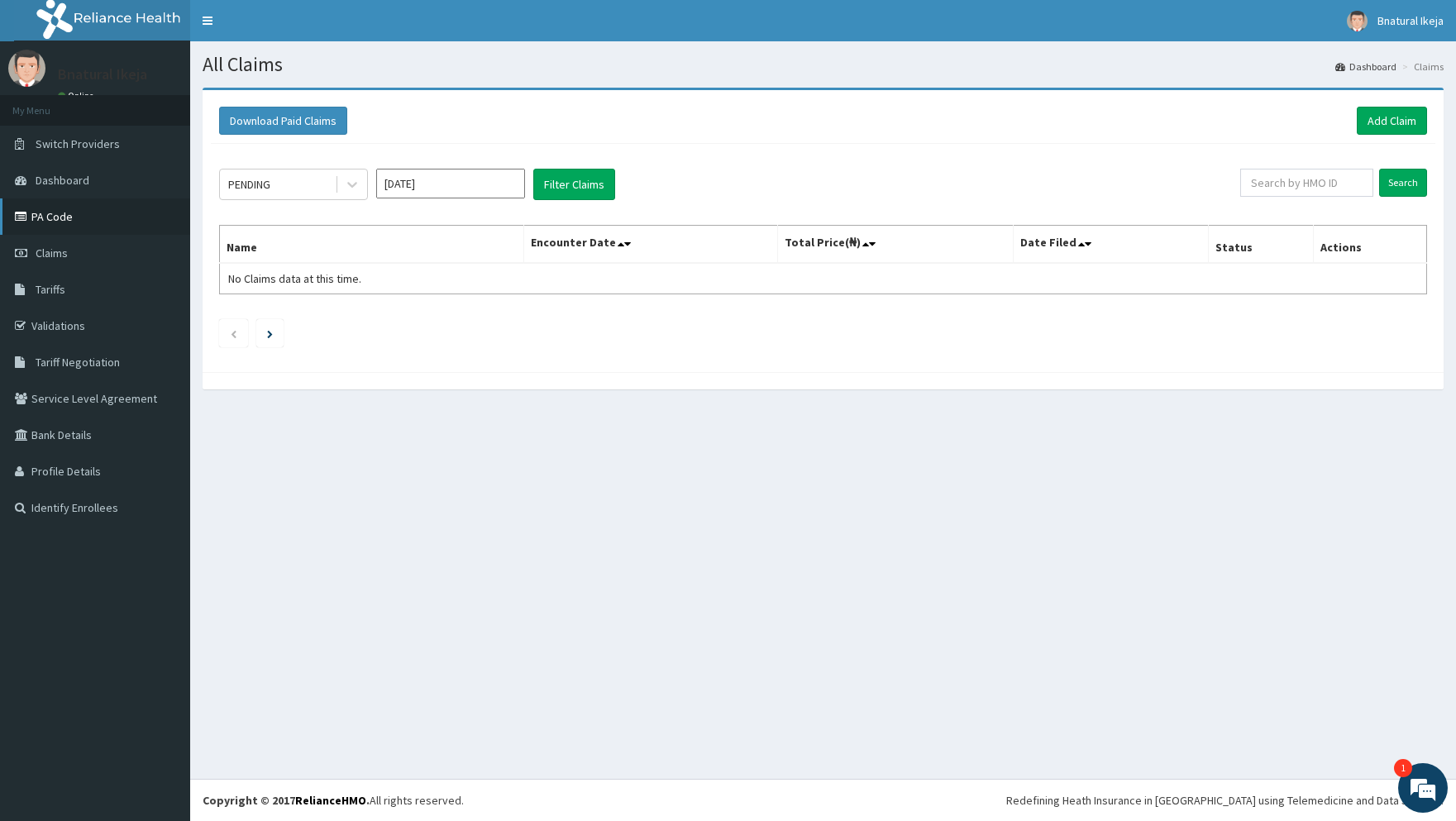
click at [129, 220] on link "PA Code" at bounding box center [95, 217] width 190 height 37
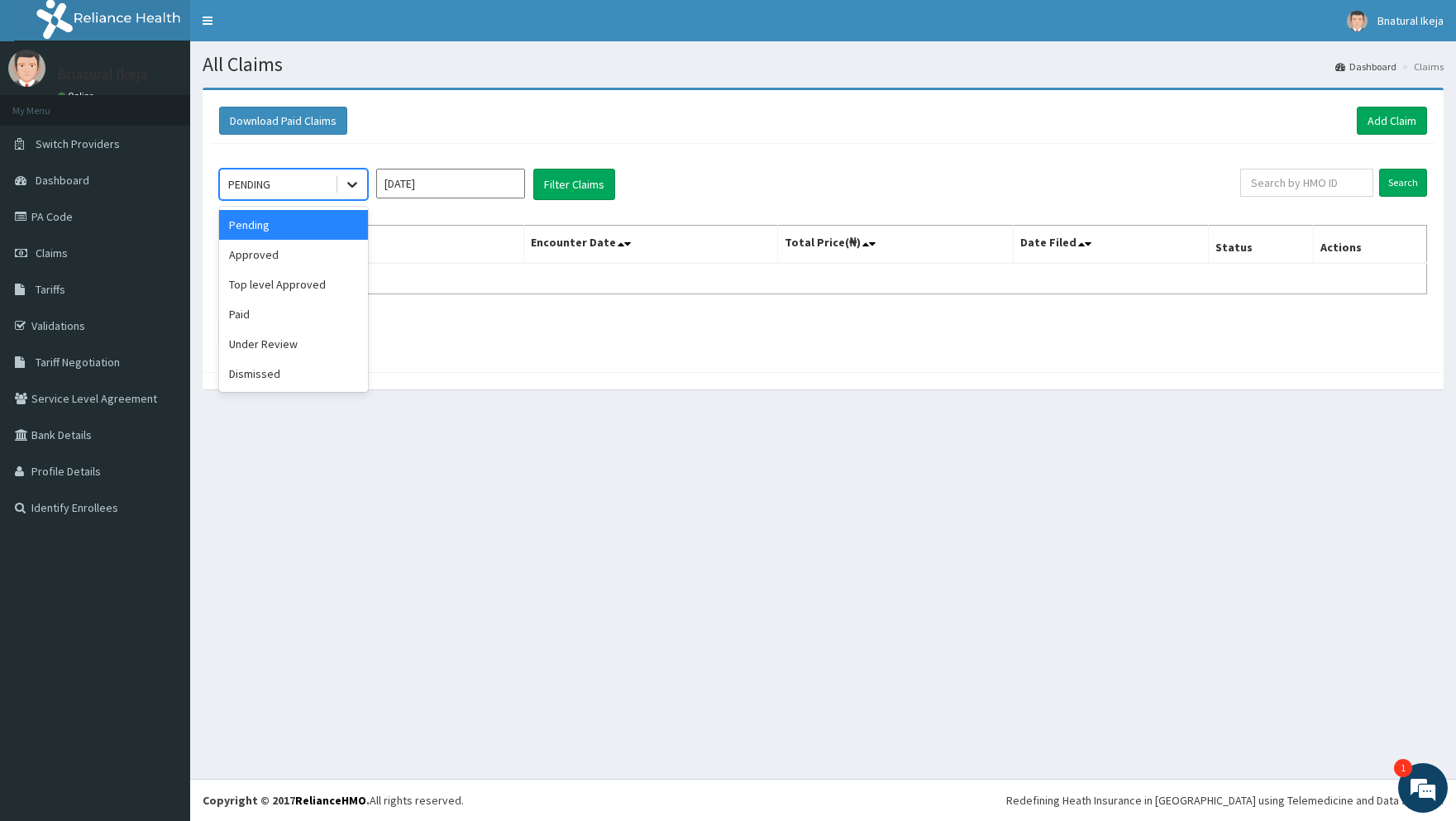
click at [350, 186] on icon at bounding box center [352, 186] width 10 height 6
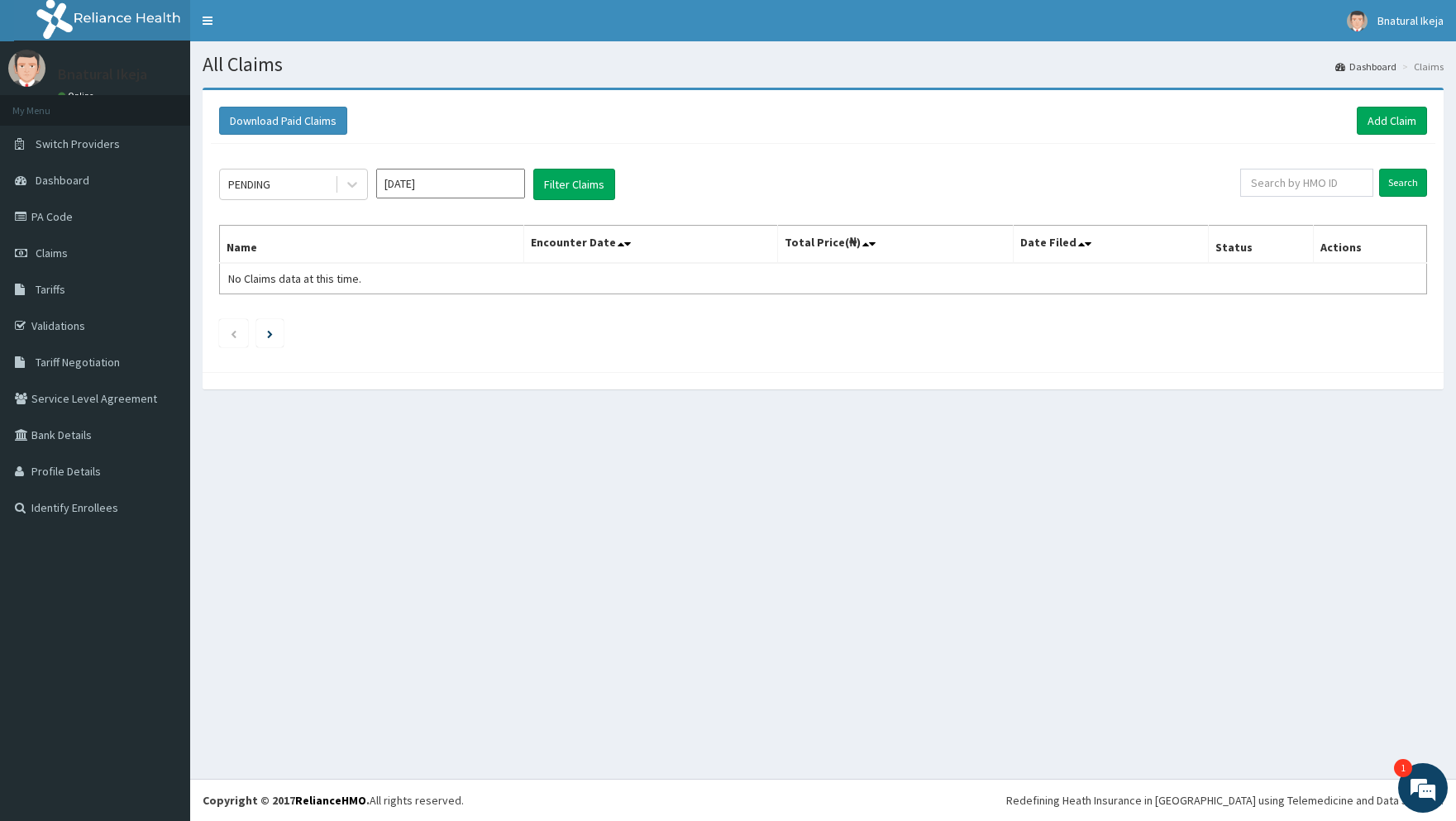
click at [344, 472] on div "All Claims Dashboard Claims Download Paid Claims Add Claim × Note you can only …" at bounding box center [823, 410] width 1266 height 738
click at [1374, 111] on link "Add Claim" at bounding box center [1392, 120] width 70 height 29
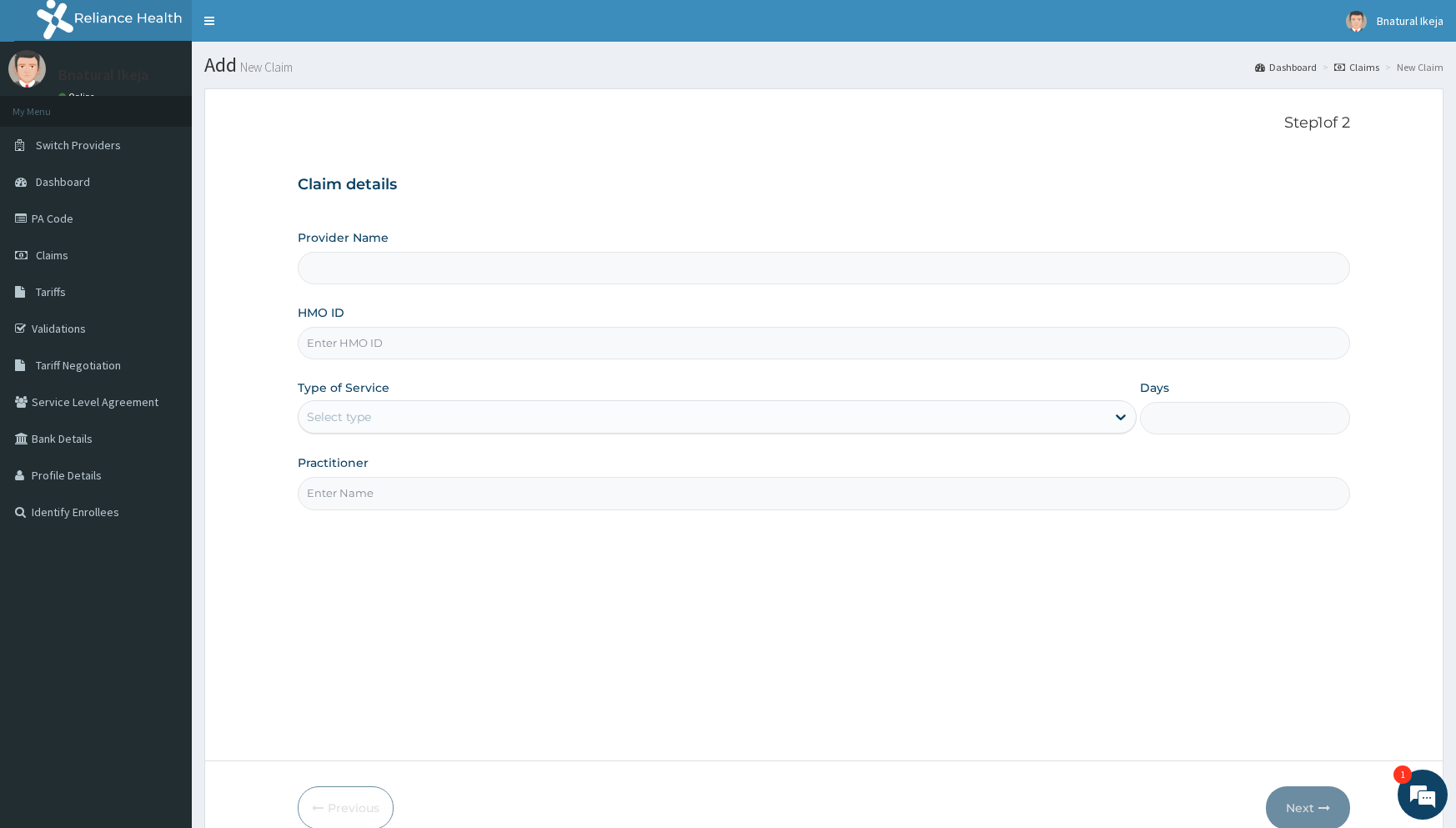
click at [404, 277] on input "Provider Name" at bounding box center [823, 268] width 1051 height 32
type input "B-Natural Spa -IKEJA"
type input "1"
click at [386, 268] on input "B-Natural Spa -IKEJA" at bounding box center [823, 268] width 1051 height 32
click at [379, 336] on input "HMO ID" at bounding box center [823, 343] width 1051 height 32
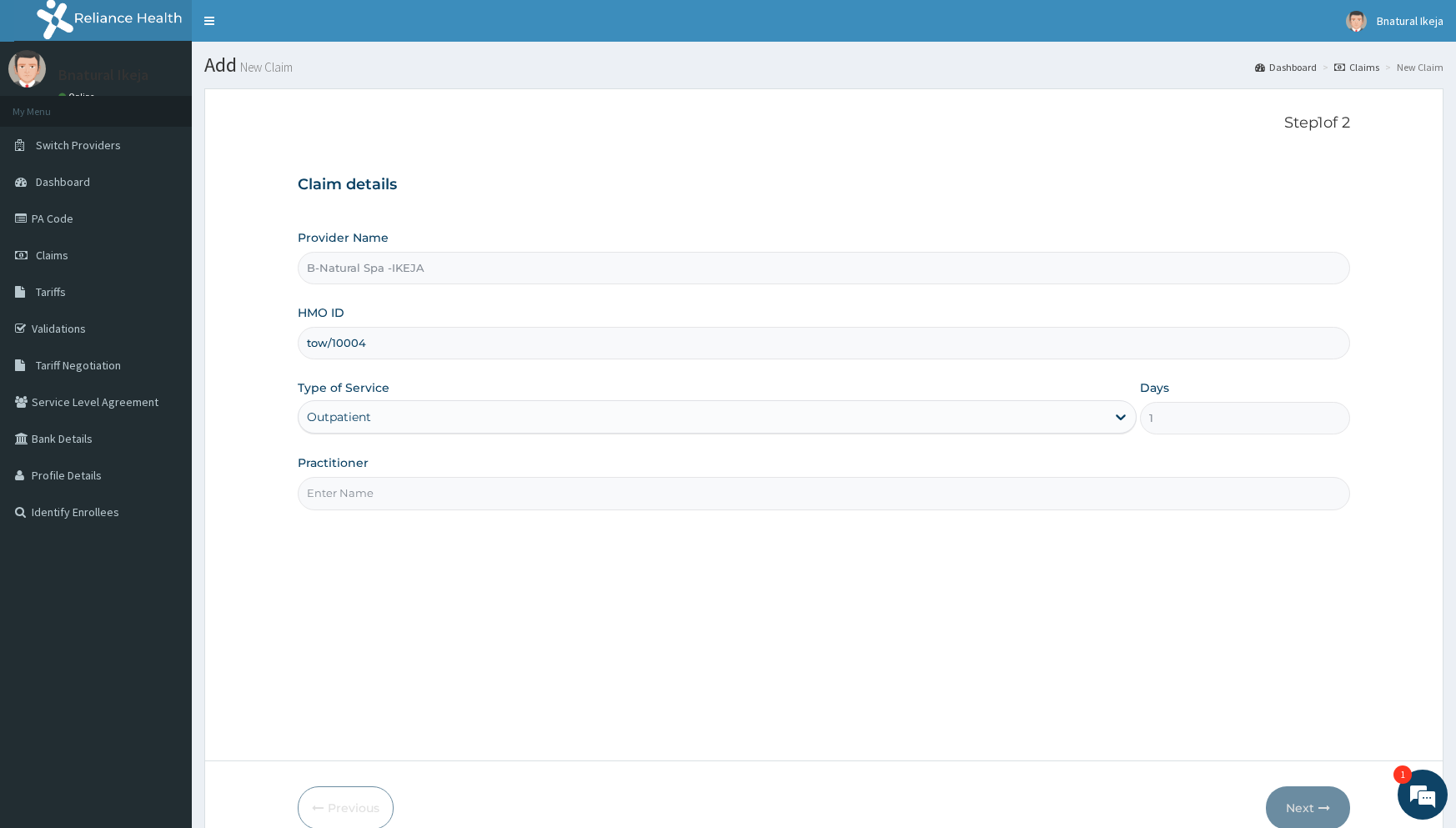
type input "TOW/10004/A"
click at [417, 503] on input "Practitioner" at bounding box center [823, 493] width 1051 height 32
type input "bnatural"
click at [1315, 813] on button "Next" at bounding box center [1308, 808] width 84 height 44
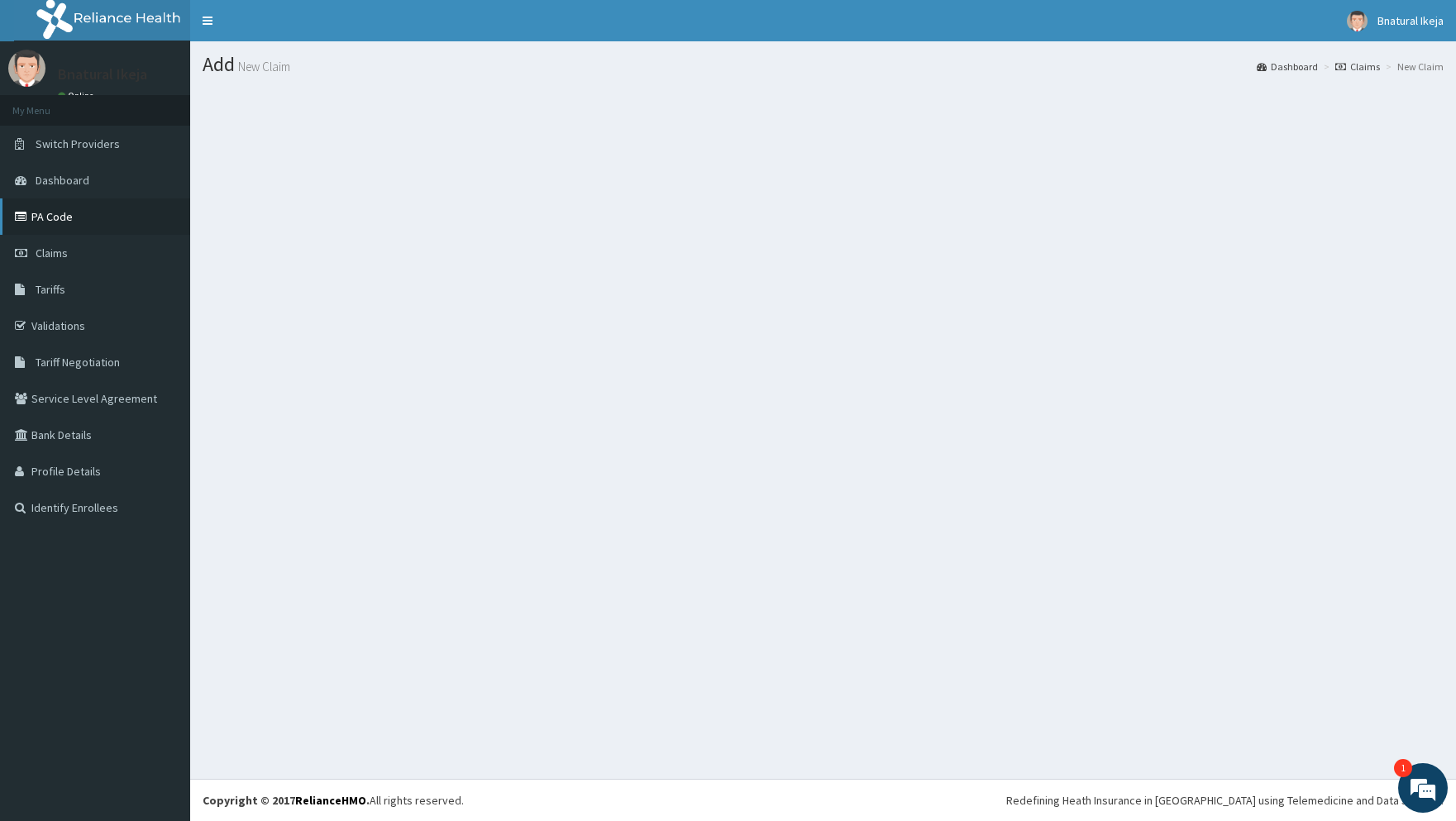
click at [75, 214] on link "PA Code" at bounding box center [95, 217] width 190 height 37
